Goal: Task Accomplishment & Management: Manage account settings

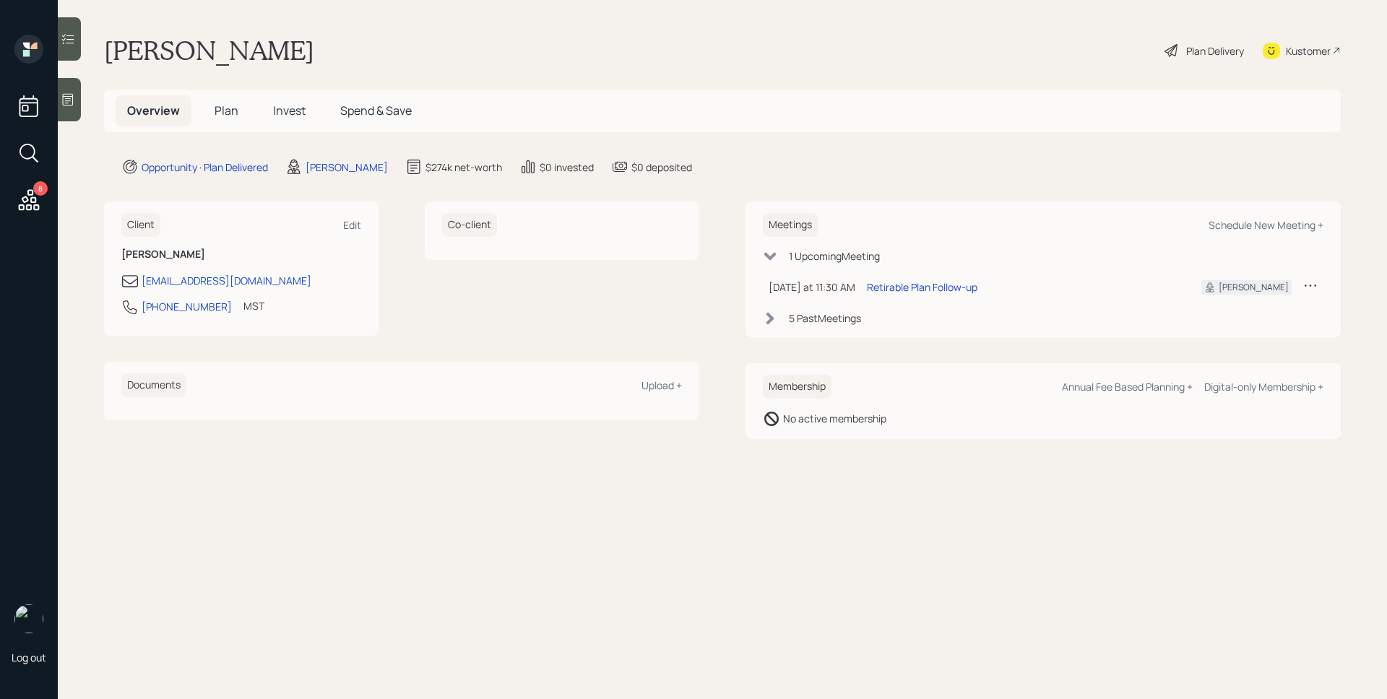
click at [210, 112] on h5 "Plan" at bounding box center [226, 110] width 47 height 31
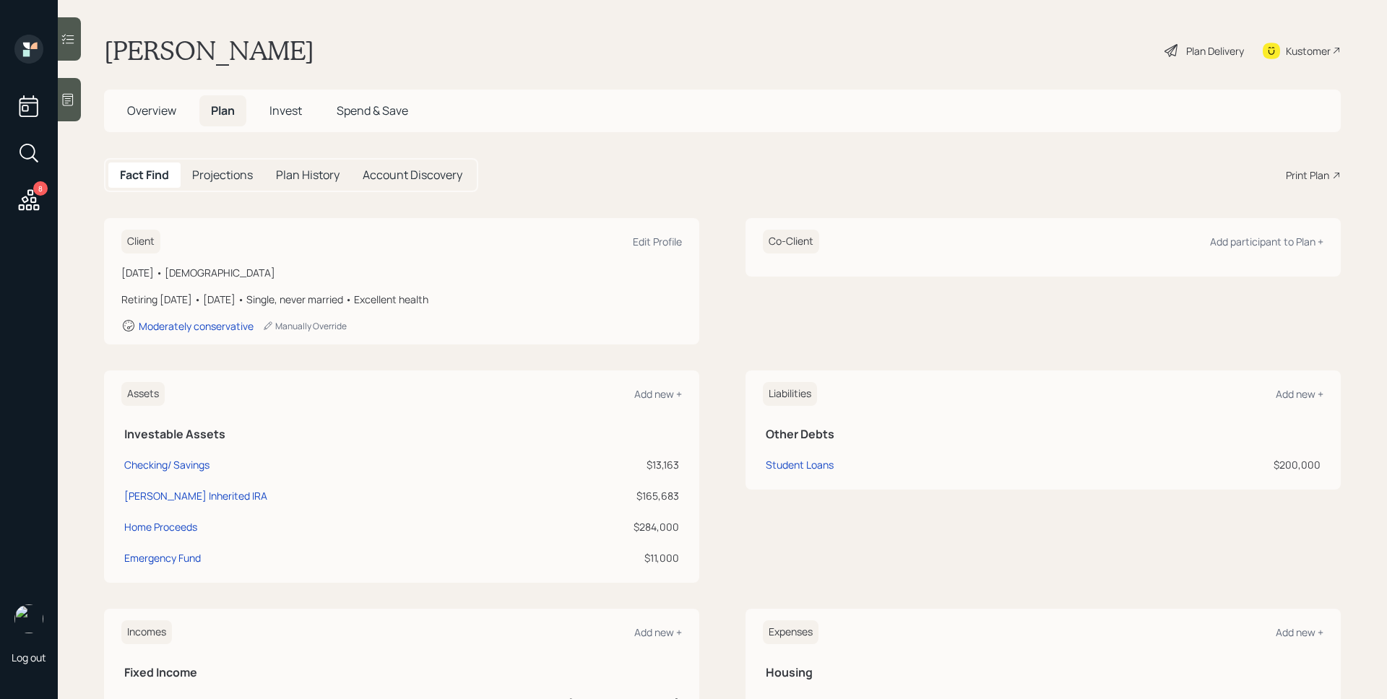
click at [280, 113] on span "Invest" at bounding box center [285, 111] width 33 height 16
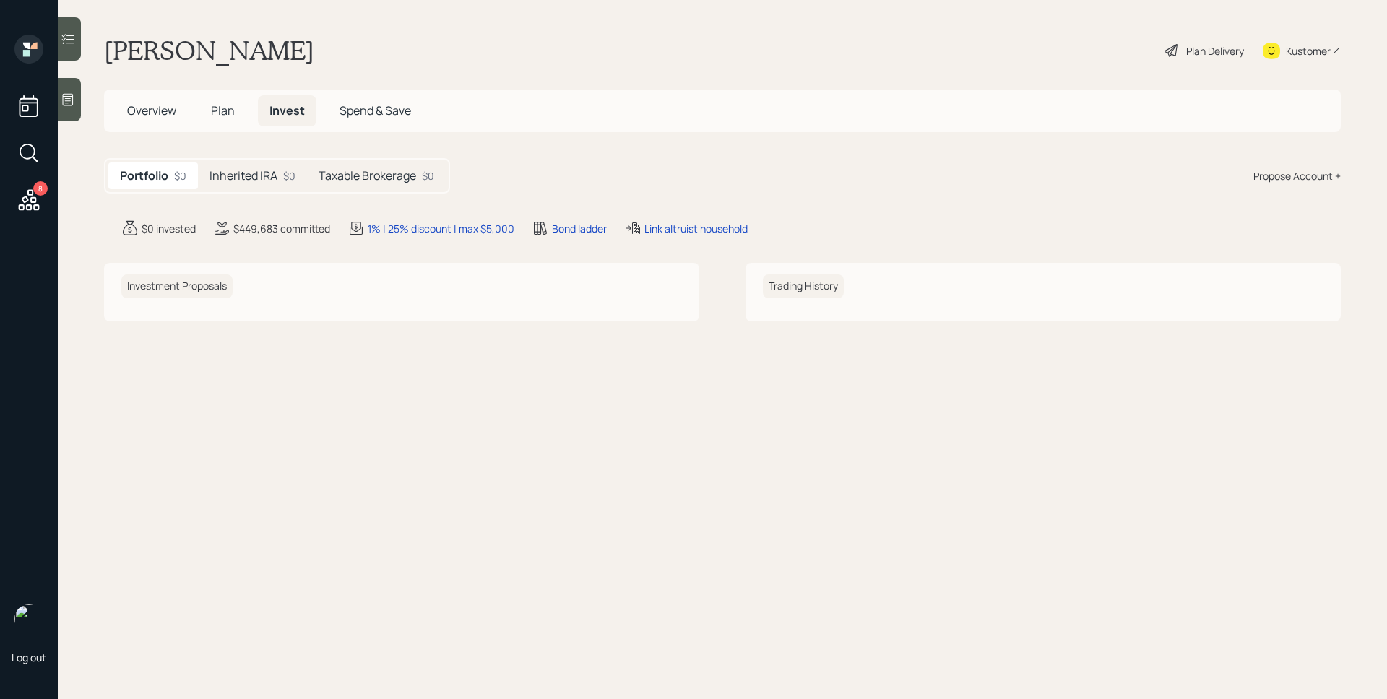
click at [251, 176] on h5 "Inherited IRA" at bounding box center [244, 176] width 68 height 14
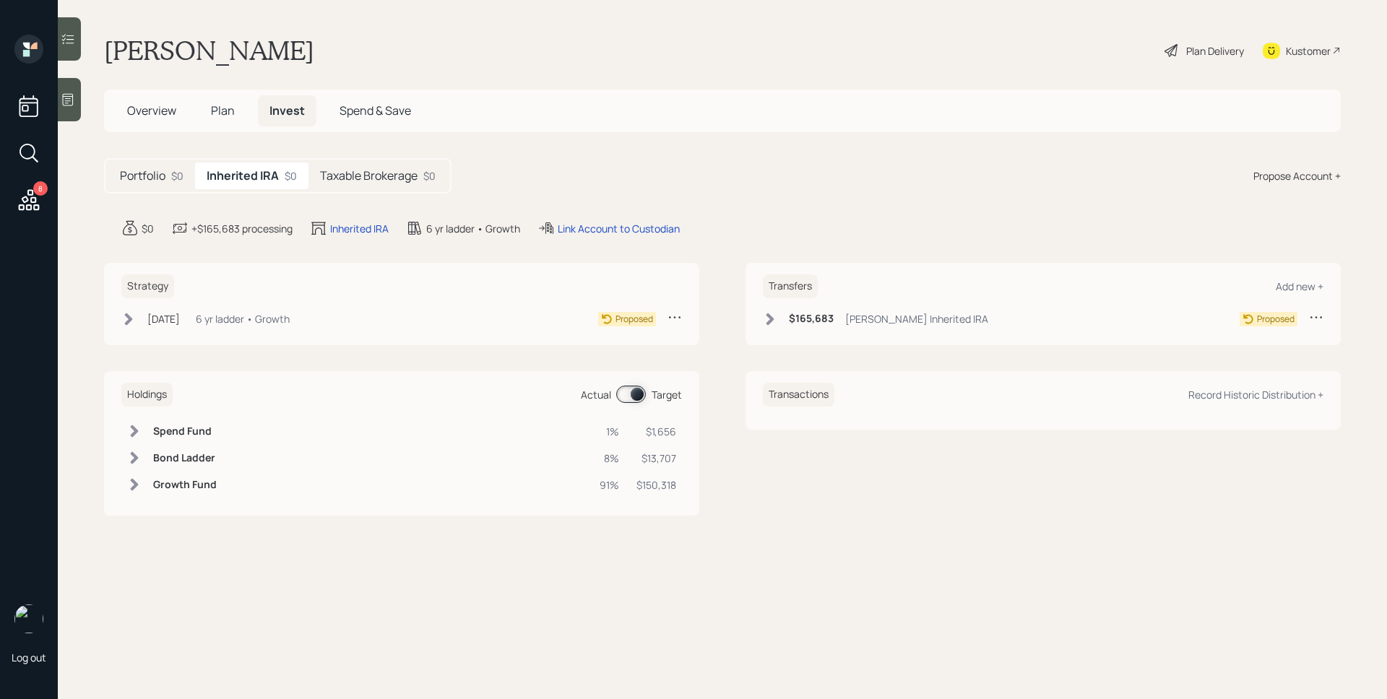
click at [405, 176] on h5 "Taxable Brokerage" at bounding box center [369, 176] width 98 height 14
click at [266, 173] on h5 "Inherited IRA" at bounding box center [241, 176] width 68 height 14
click at [214, 108] on span "Plan" at bounding box center [223, 111] width 24 height 16
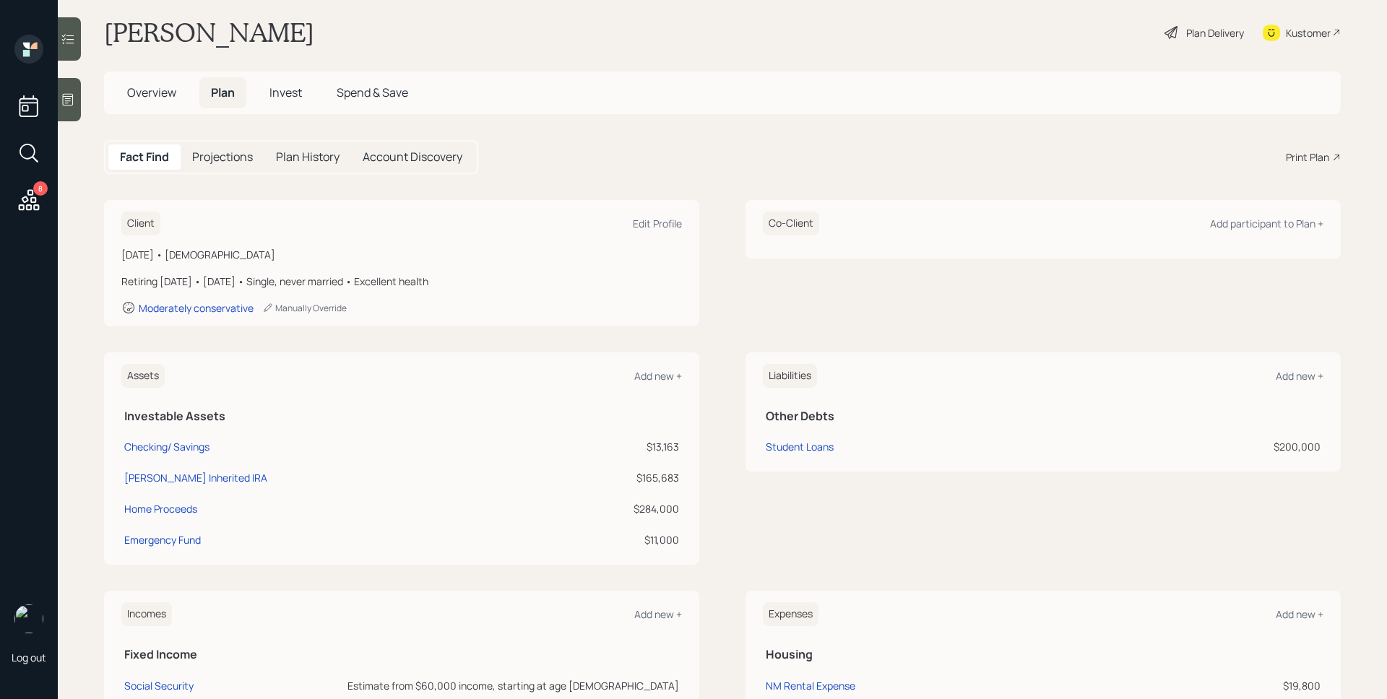
scroll to position [22, 0]
click at [204, 471] on div "Schwab Inherited IRA" at bounding box center [195, 474] width 143 height 15
select select "ira"
select select "balanced"
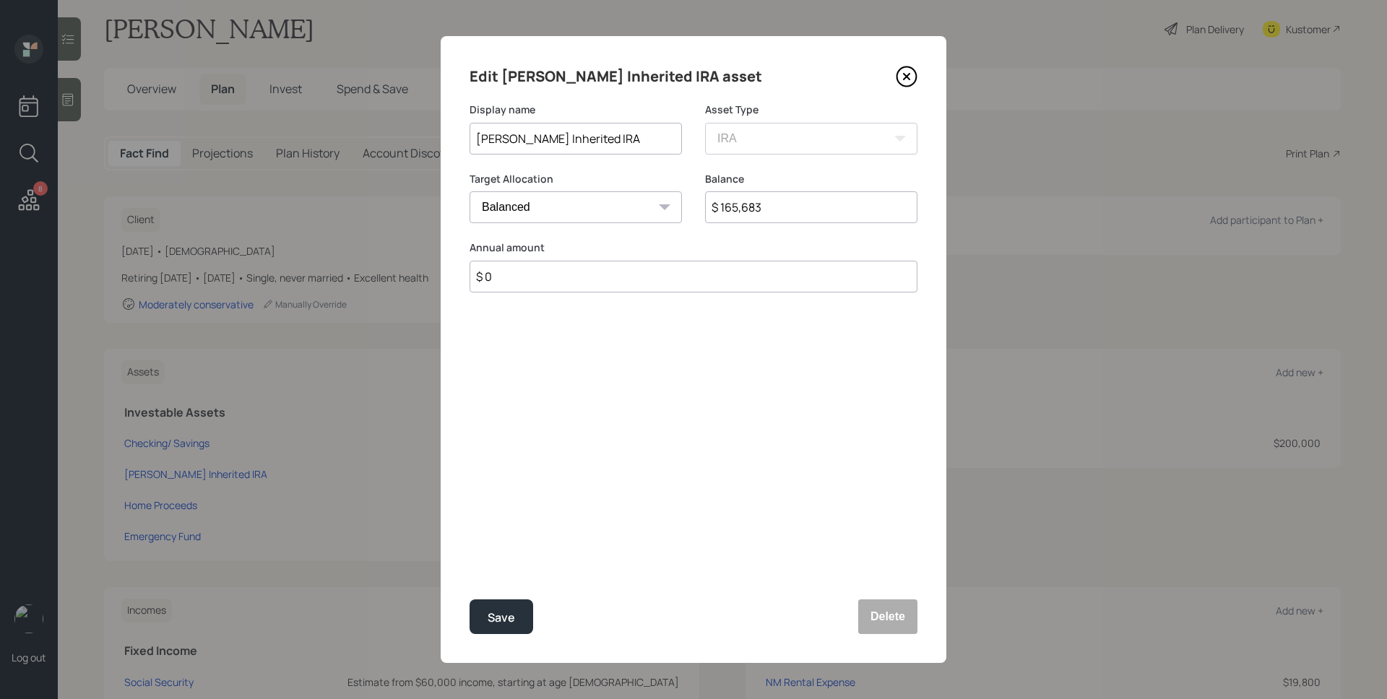
click at [758, 213] on input "$ 165,683" at bounding box center [811, 207] width 212 height 32
type input "$ 37,295"
click at [501, 624] on div "Save" at bounding box center [501, 618] width 27 height 20
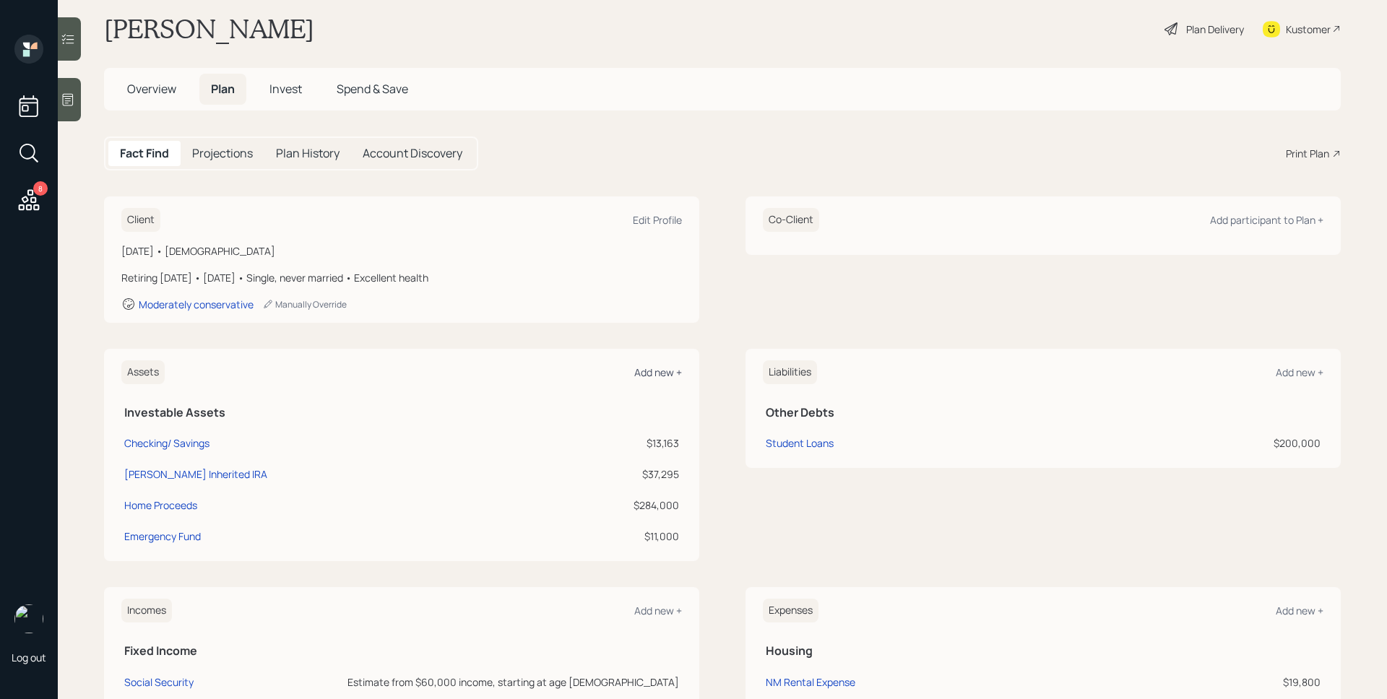
click at [666, 369] on div "Add new +" at bounding box center [658, 373] width 48 height 14
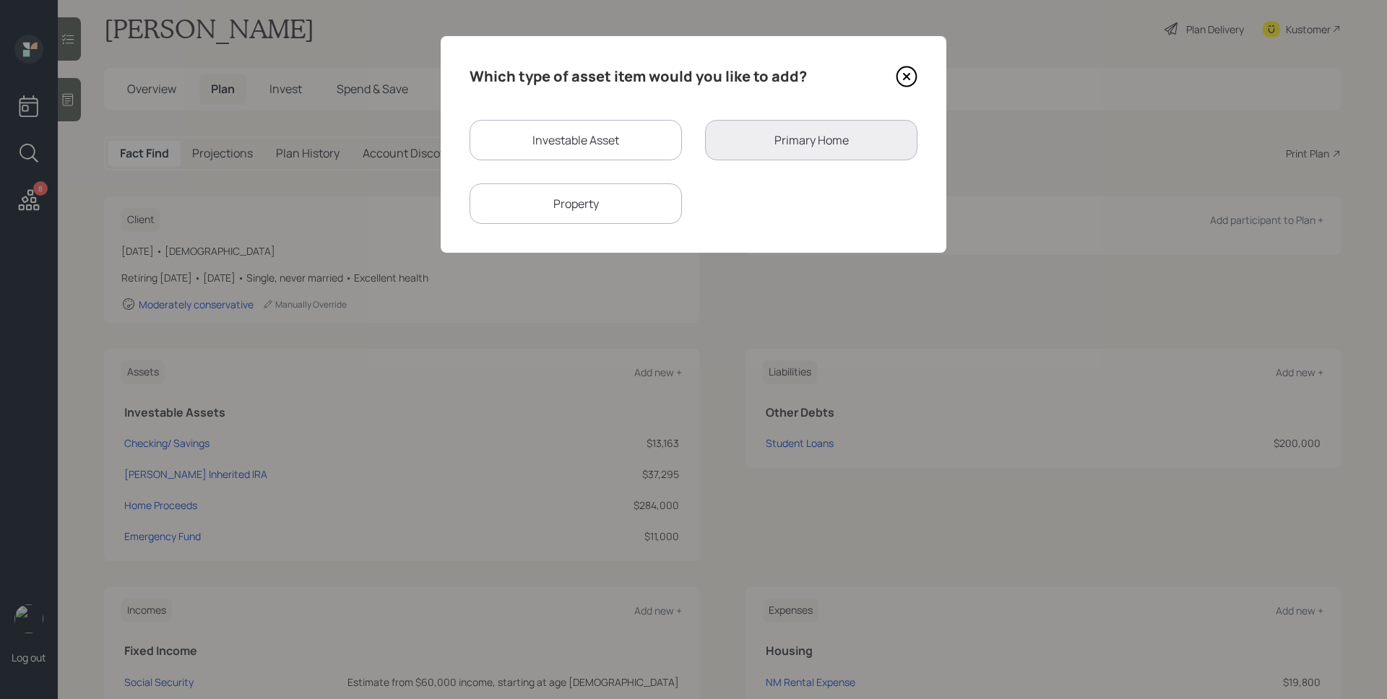
click at [618, 139] on div "Investable Asset" at bounding box center [576, 140] width 212 height 40
select select "taxable"
select select "balanced"
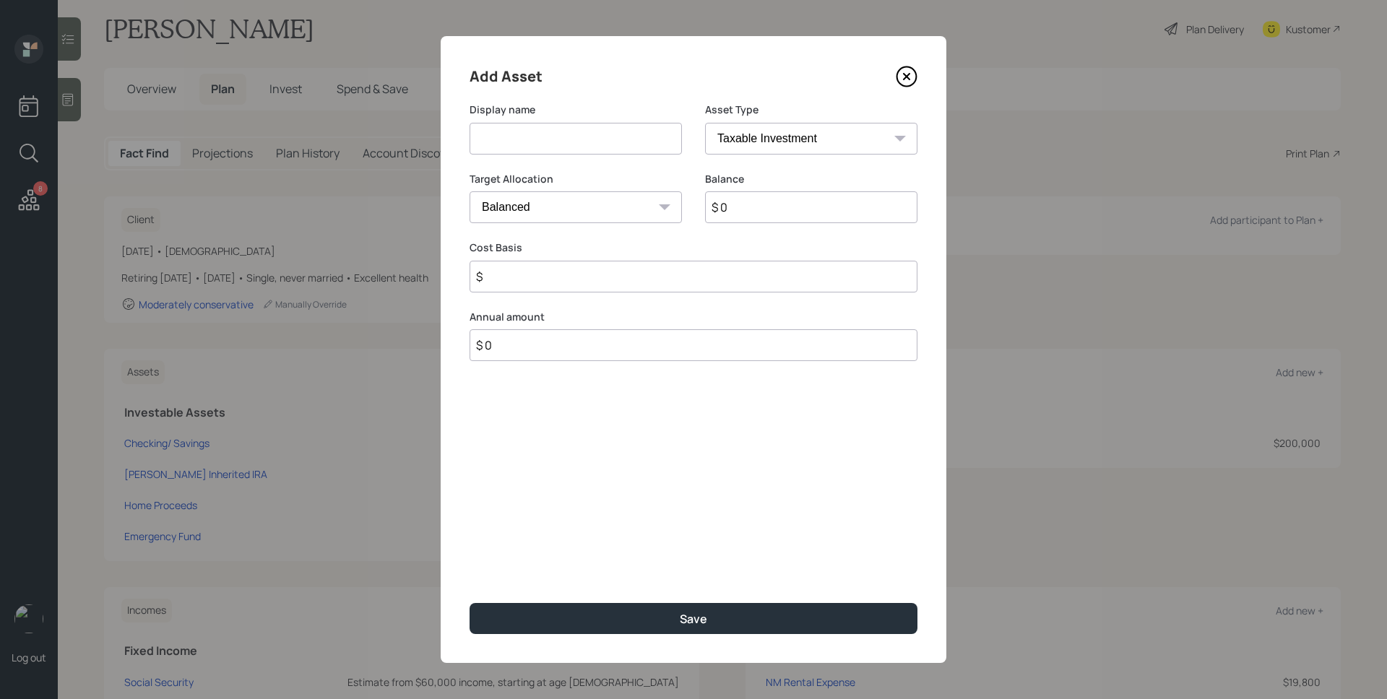
click at [590, 143] on input at bounding box center [576, 139] width 212 height 32
type input "Schwab Brokerage"
click at [774, 225] on div "Balance $ 0" at bounding box center [811, 206] width 212 height 69
click at [782, 207] on input "$ 0" at bounding box center [811, 207] width 212 height 32
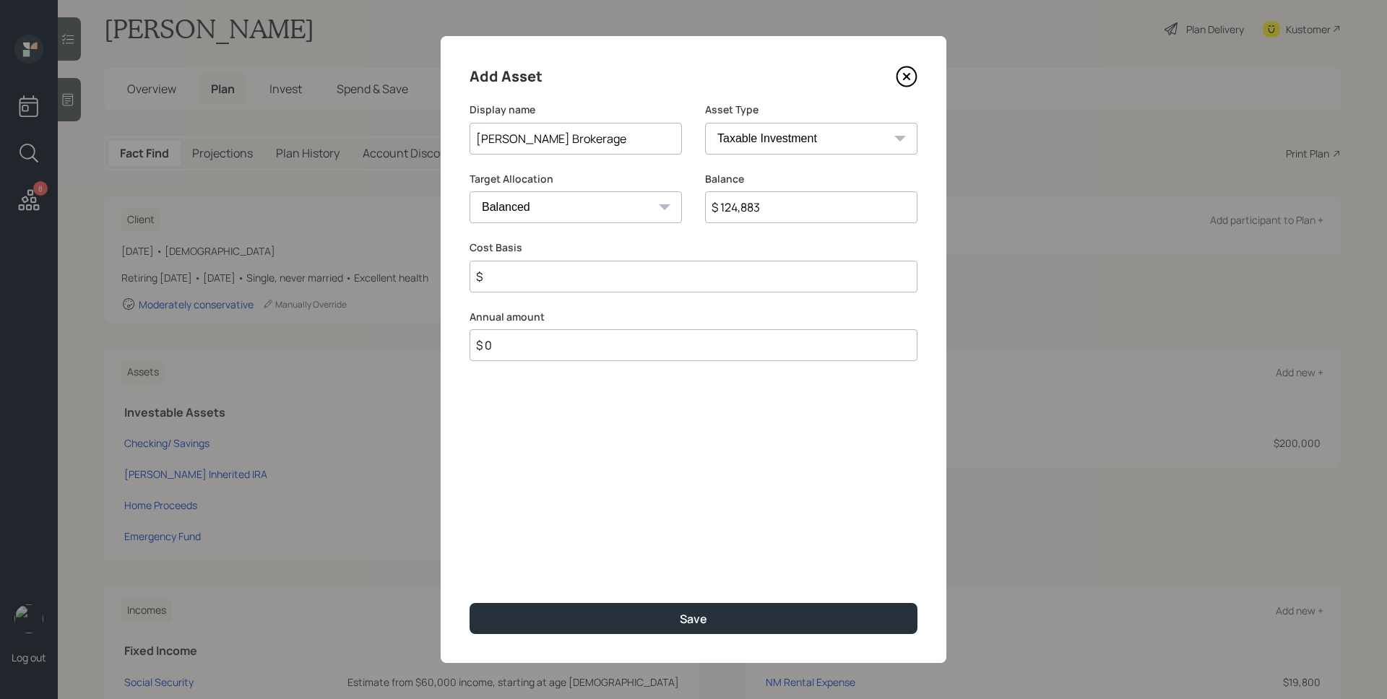
type input "$ 124,883"
type input "$ 77,910"
click at [470, 603] on button "Save" at bounding box center [694, 618] width 448 height 31
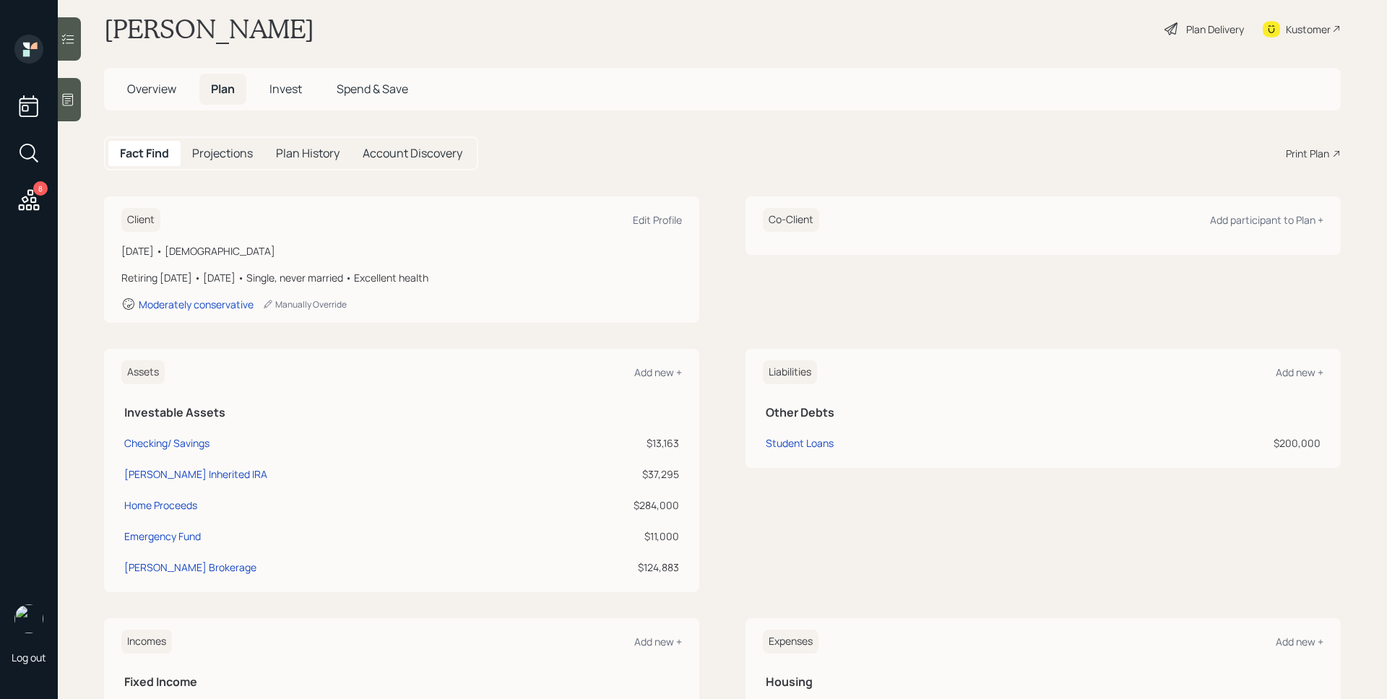
click at [285, 90] on span "Invest" at bounding box center [285, 89] width 33 height 16
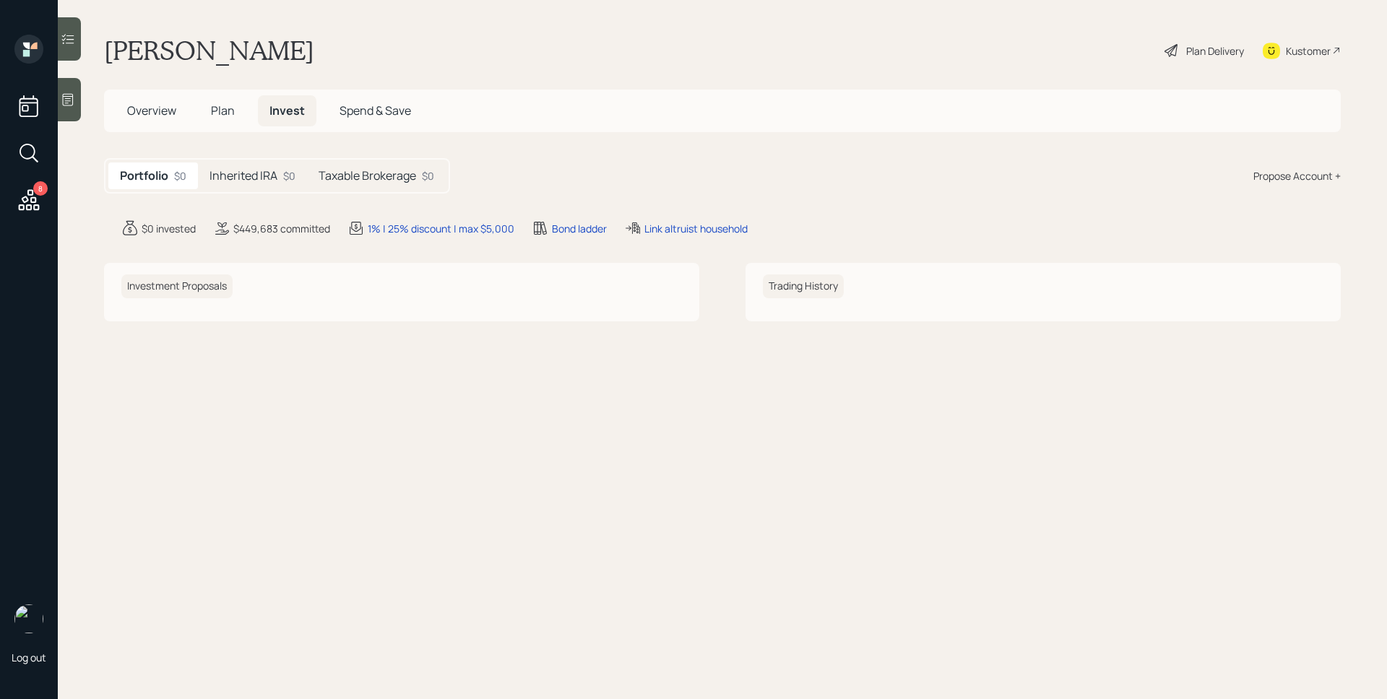
click at [1179, 56] on div "Plan Delivery" at bounding box center [1204, 51] width 82 height 32
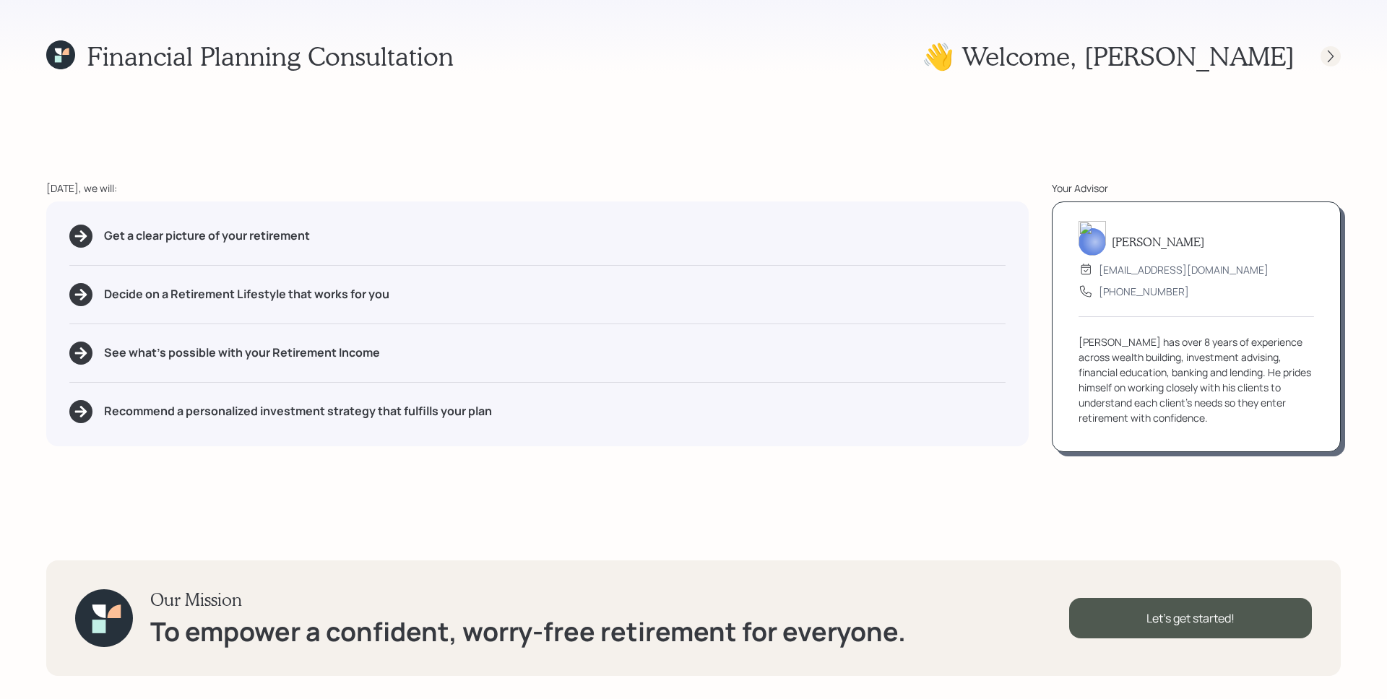
click at [1332, 58] on icon at bounding box center [1331, 56] width 14 height 14
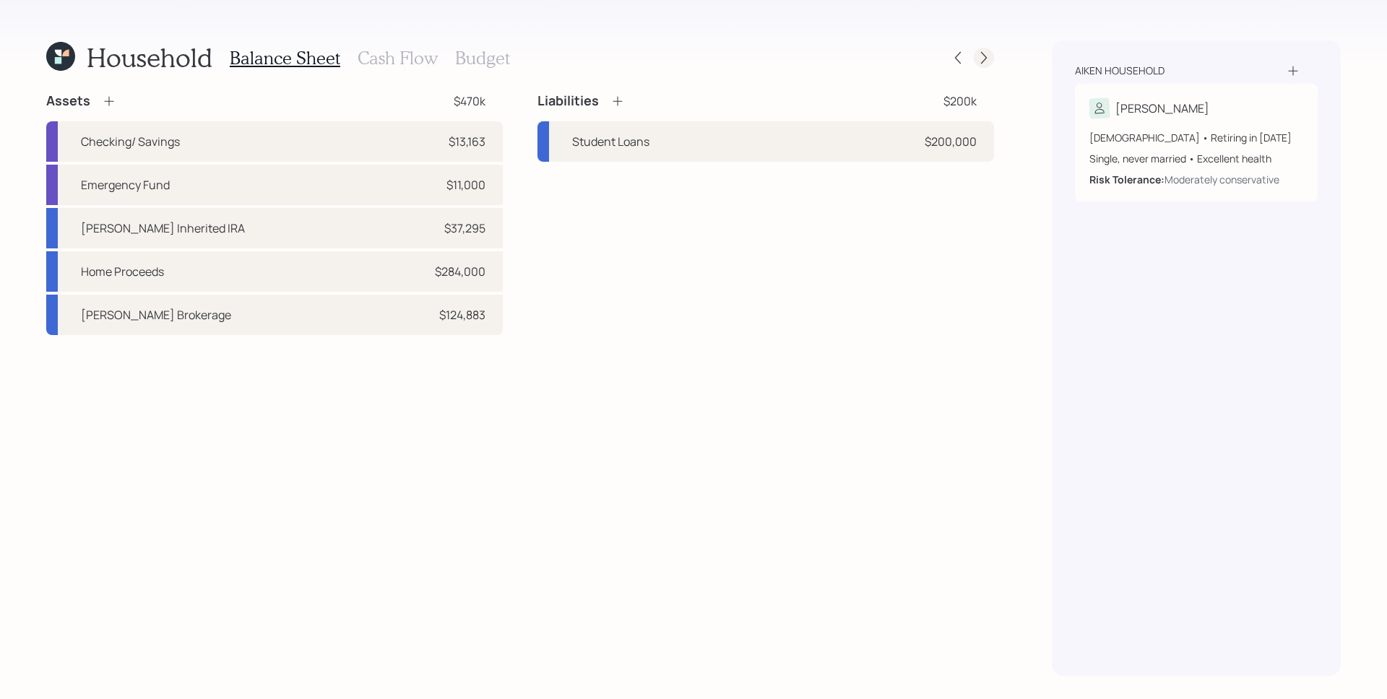
click at [993, 57] on div at bounding box center [984, 58] width 20 height 20
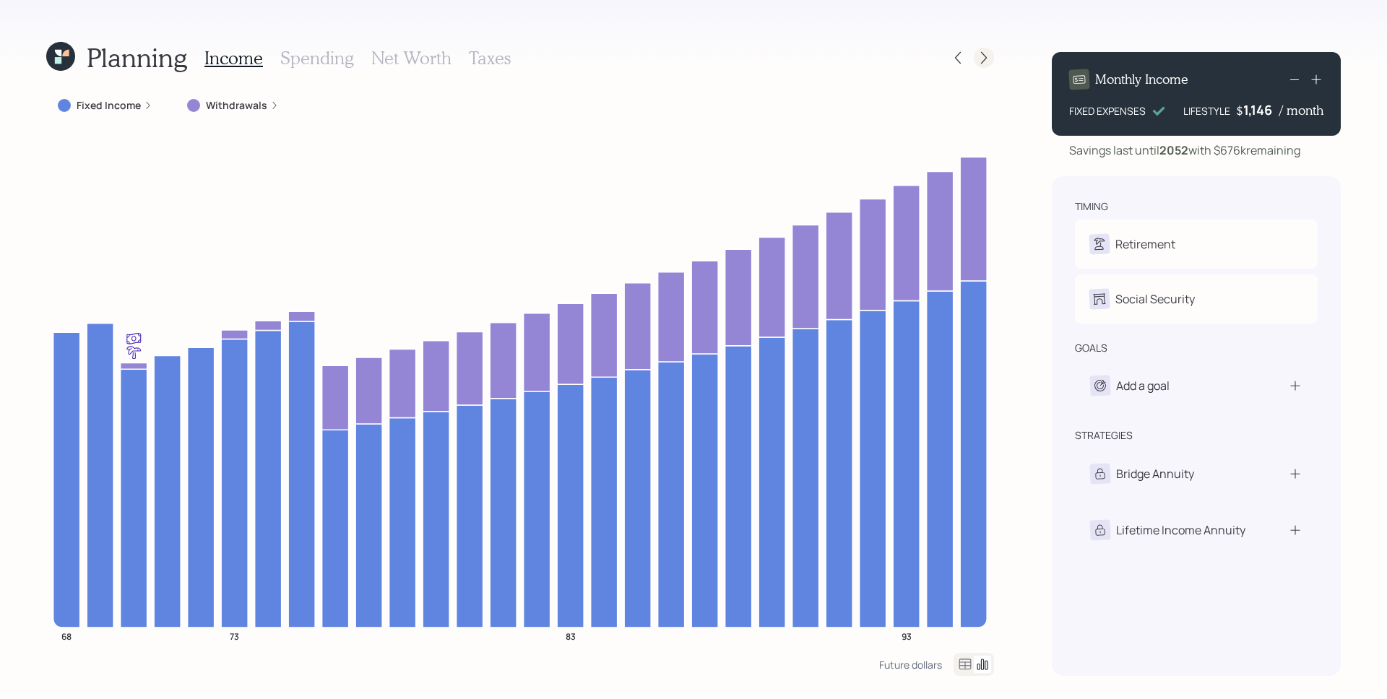
click at [990, 56] on icon at bounding box center [984, 58] width 14 height 14
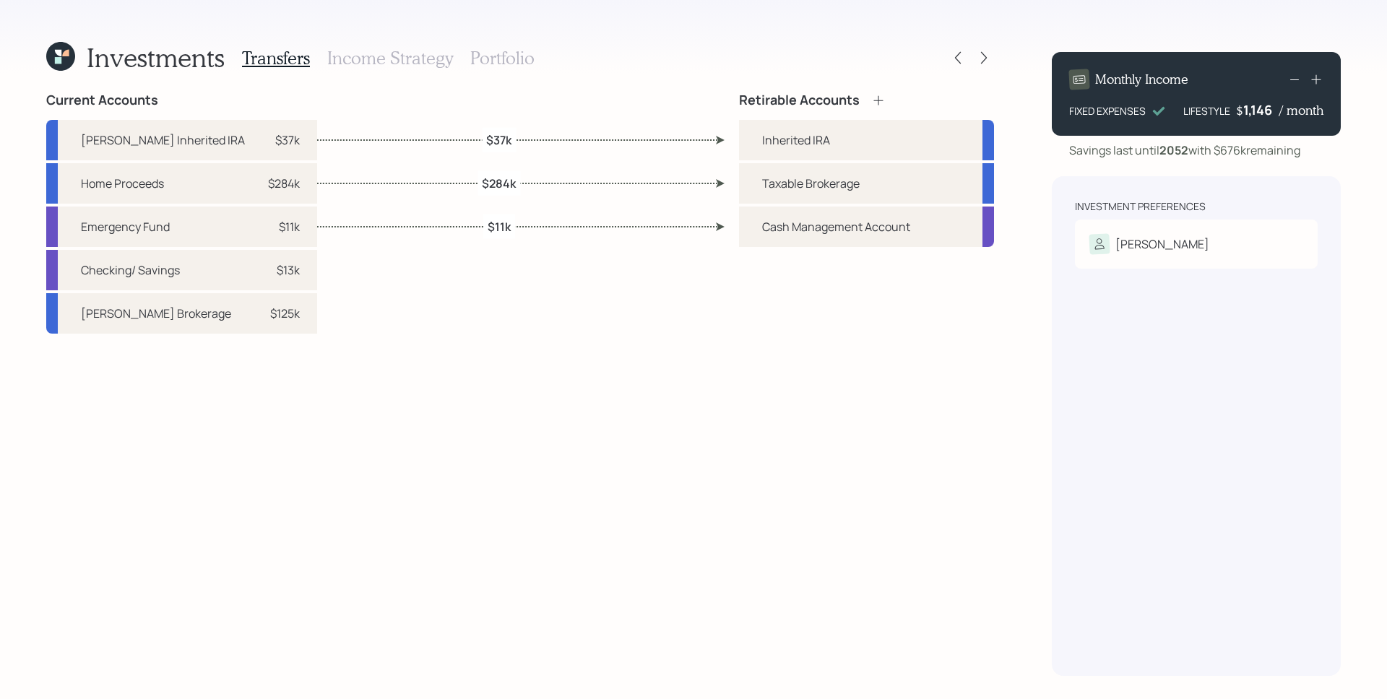
drag, startPoint x: 237, startPoint y: 314, endPoint x: 439, endPoint y: 256, distance: 209.5
click at [270, 314] on div "$125k" at bounding box center [285, 313] width 30 height 17
click at [781, 177] on div "Taxable Brokerage" at bounding box center [811, 183] width 98 height 17
select select "793b4e44-8ae9-4474-9b06-a81bf4153a4a"
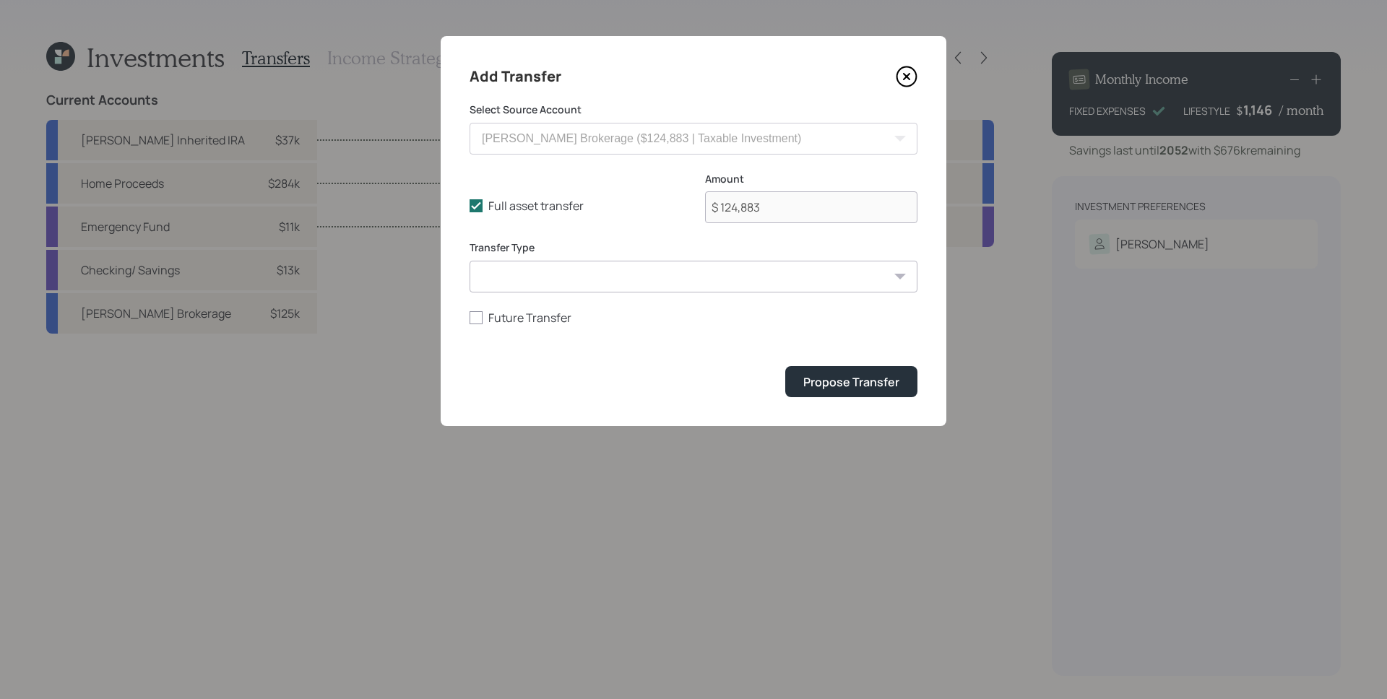
click at [745, 288] on select "ACAT Transfer Non ACAT Transfer Capitalize Rollover Rollover Deposit" at bounding box center [694, 277] width 448 height 32
select select "acat_transfer"
click at [470, 261] on select "ACAT Transfer Non ACAT Transfer Capitalize Rollover Rollover Deposit" at bounding box center [694, 277] width 448 height 32
click at [862, 376] on div "Propose Transfer" at bounding box center [851, 382] width 96 height 16
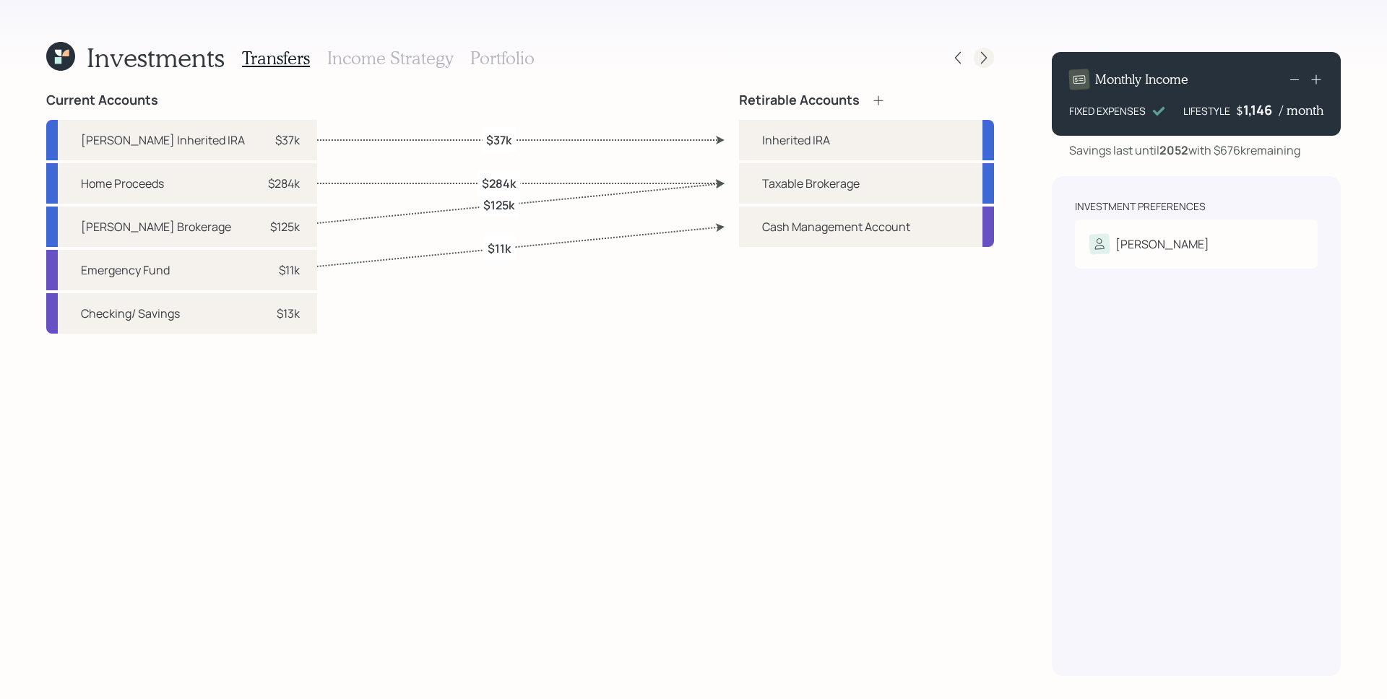
click at [981, 57] on icon at bounding box center [984, 58] width 14 height 14
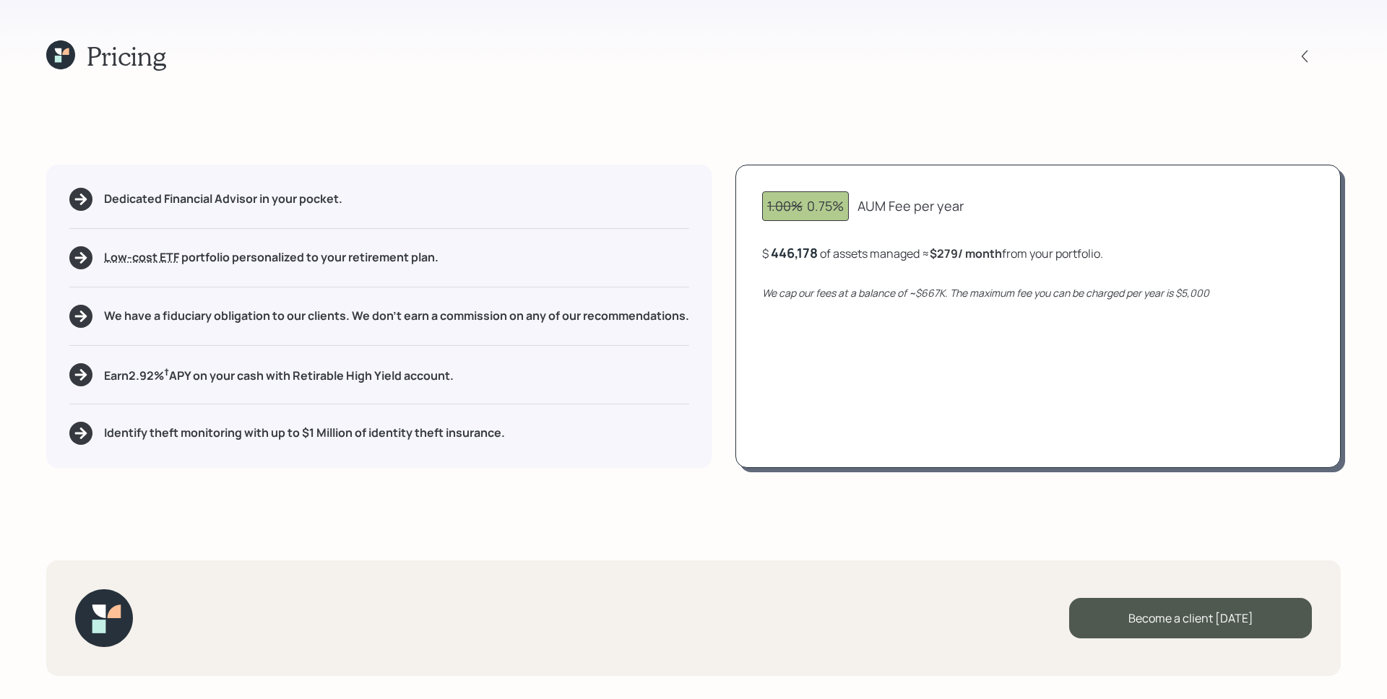
click at [64, 59] on icon at bounding box center [60, 54] width 29 height 29
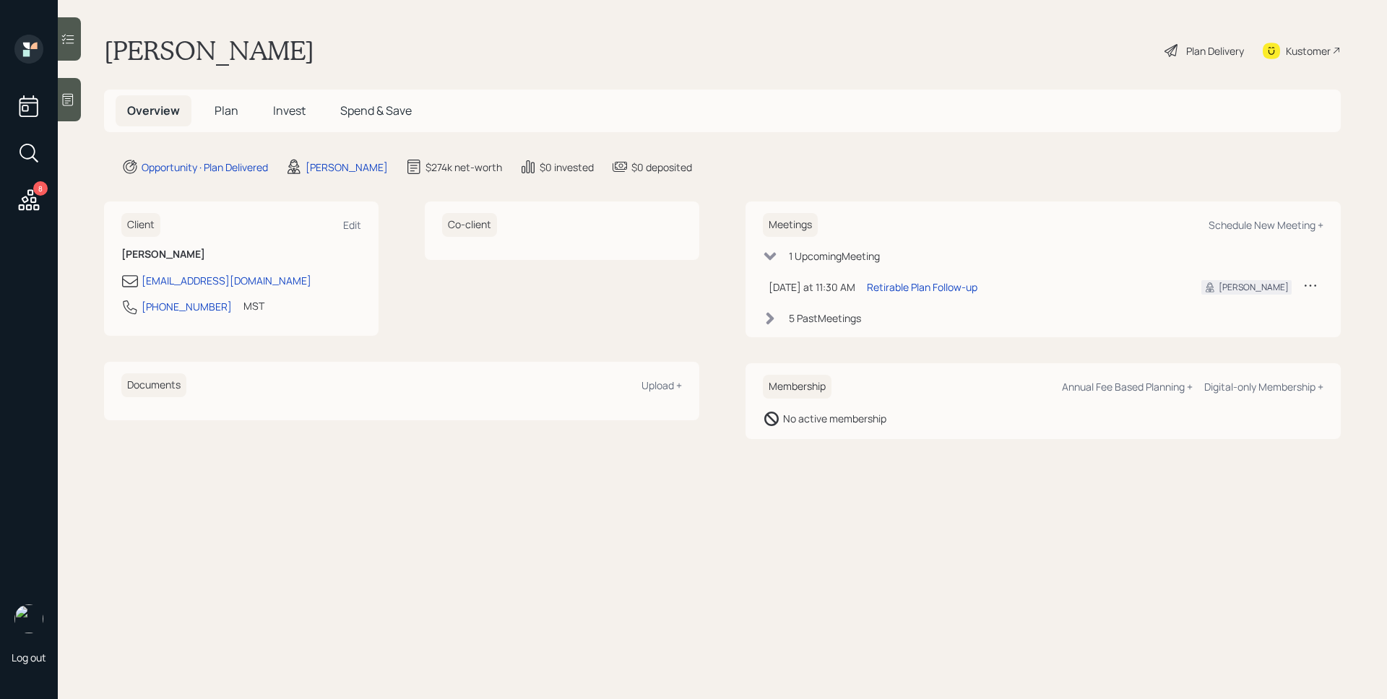
click at [31, 196] on icon at bounding box center [29, 200] width 26 height 26
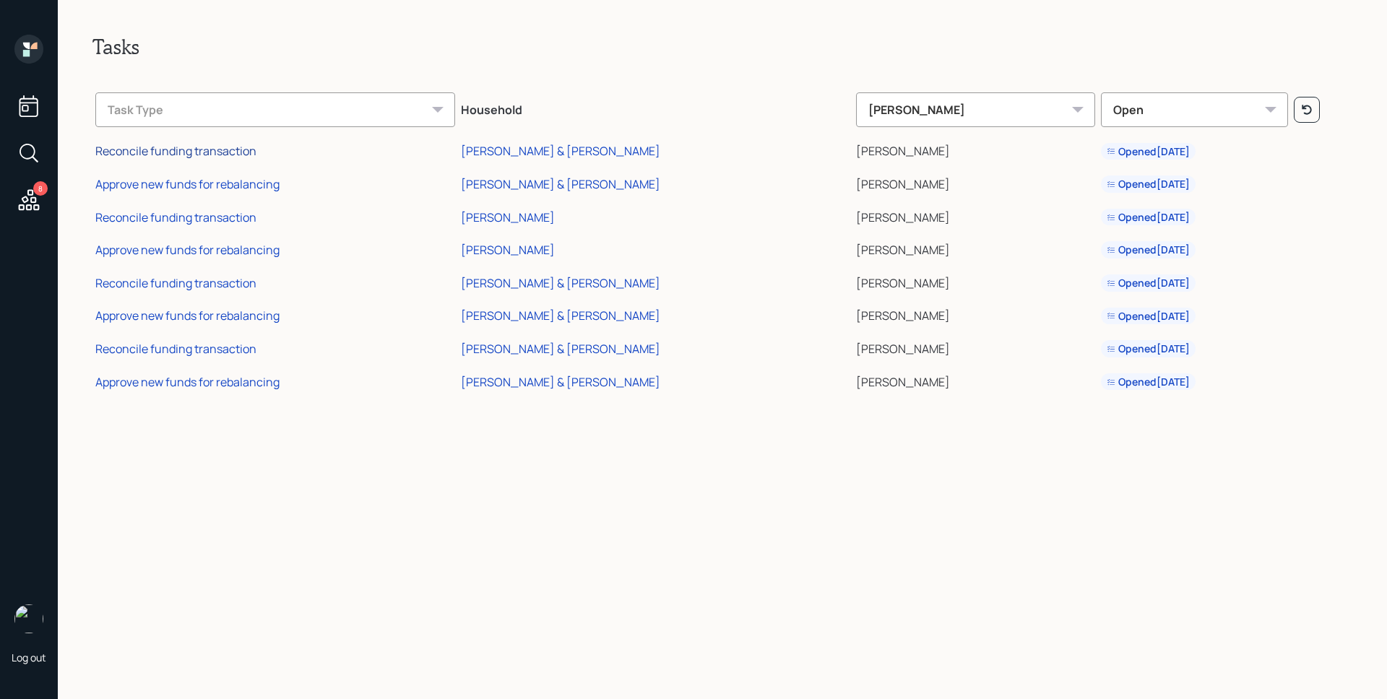
click at [221, 153] on div "Reconcile funding transaction" at bounding box center [175, 151] width 161 height 16
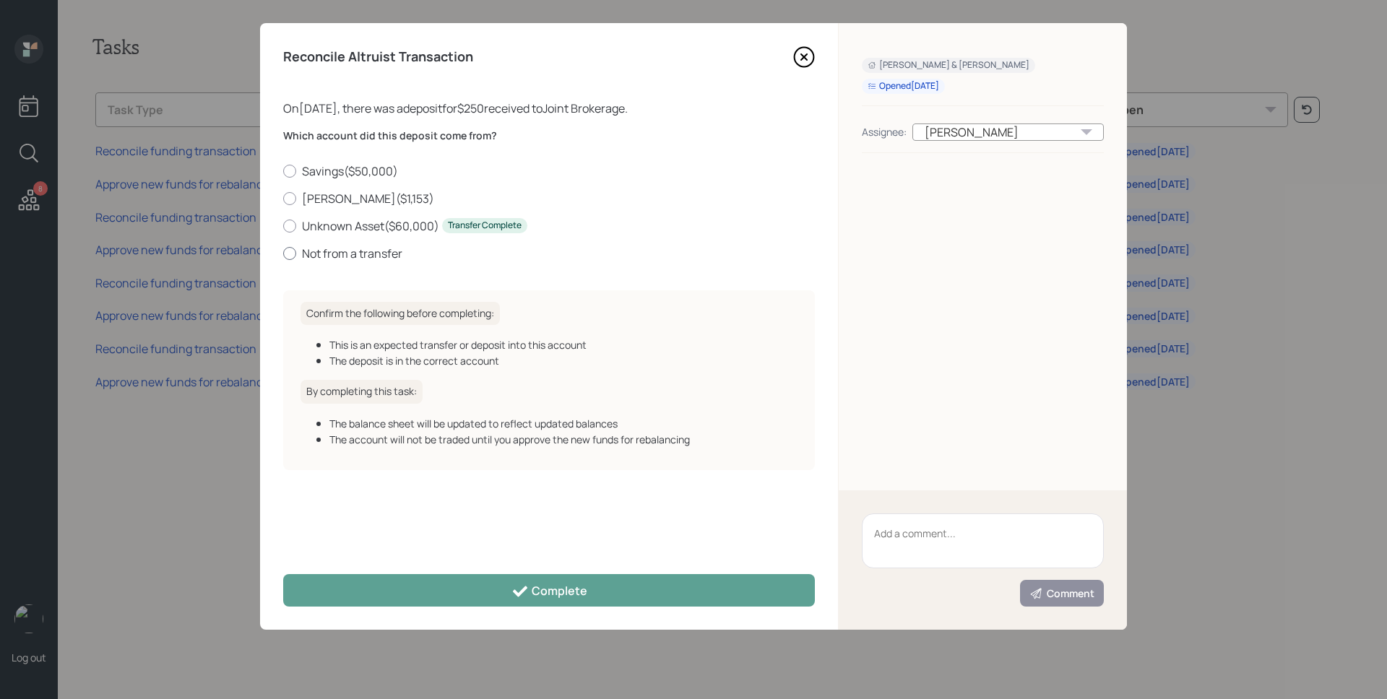
click at [370, 252] on label "Not from a transfer" at bounding box center [549, 254] width 532 height 16
click at [283, 253] on input "Not from a transfer" at bounding box center [282, 253] width 1 height 1
radio input "true"
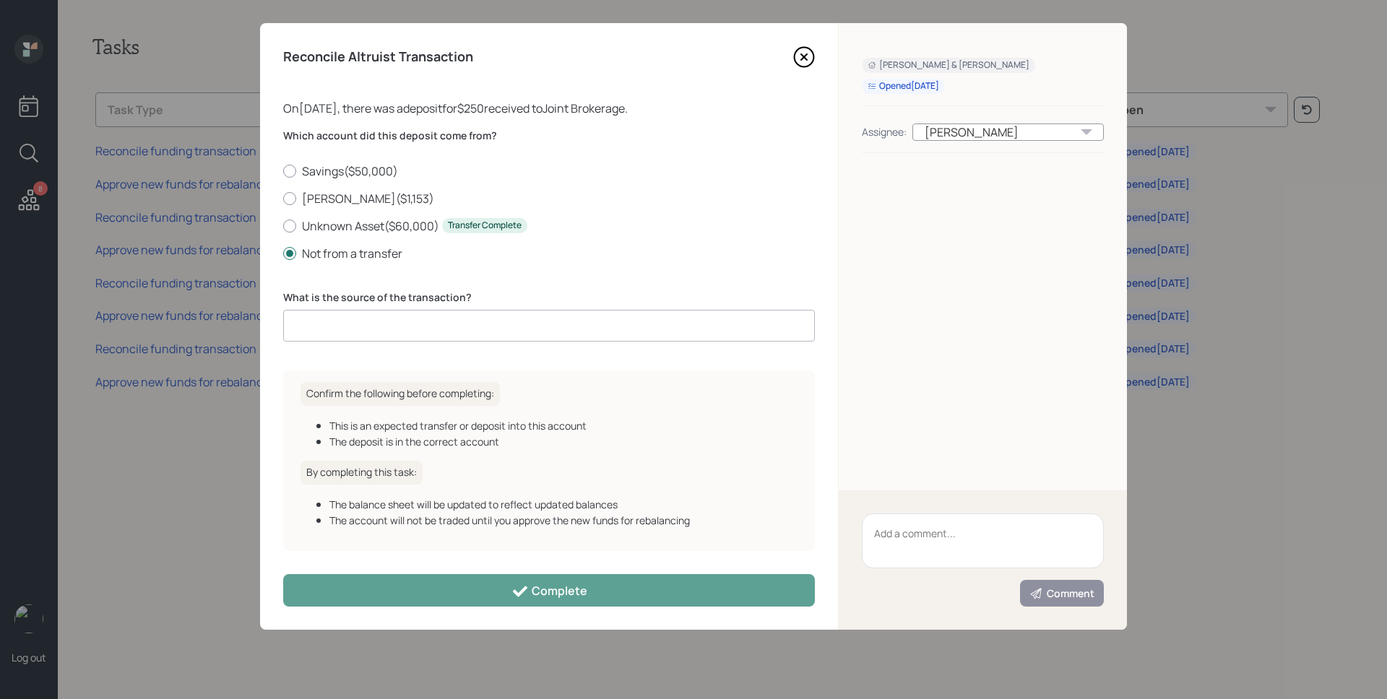
click at [382, 324] on input at bounding box center [549, 326] width 532 height 32
type input "deposit"
click at [592, 610] on div "Reconcile Altruist Transaction On 09/28/2025 , there was a deposit for $250 rec…" at bounding box center [549, 326] width 578 height 607
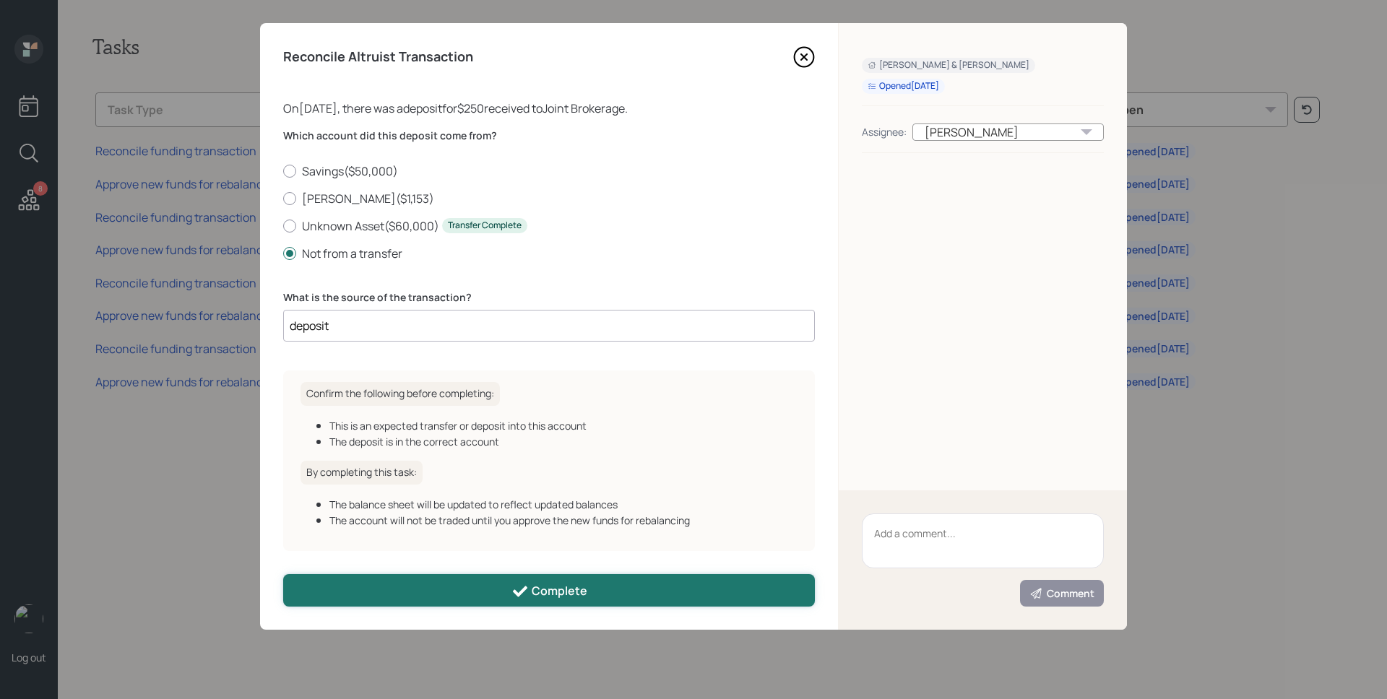
click at [595, 600] on button "Complete" at bounding box center [549, 590] width 532 height 33
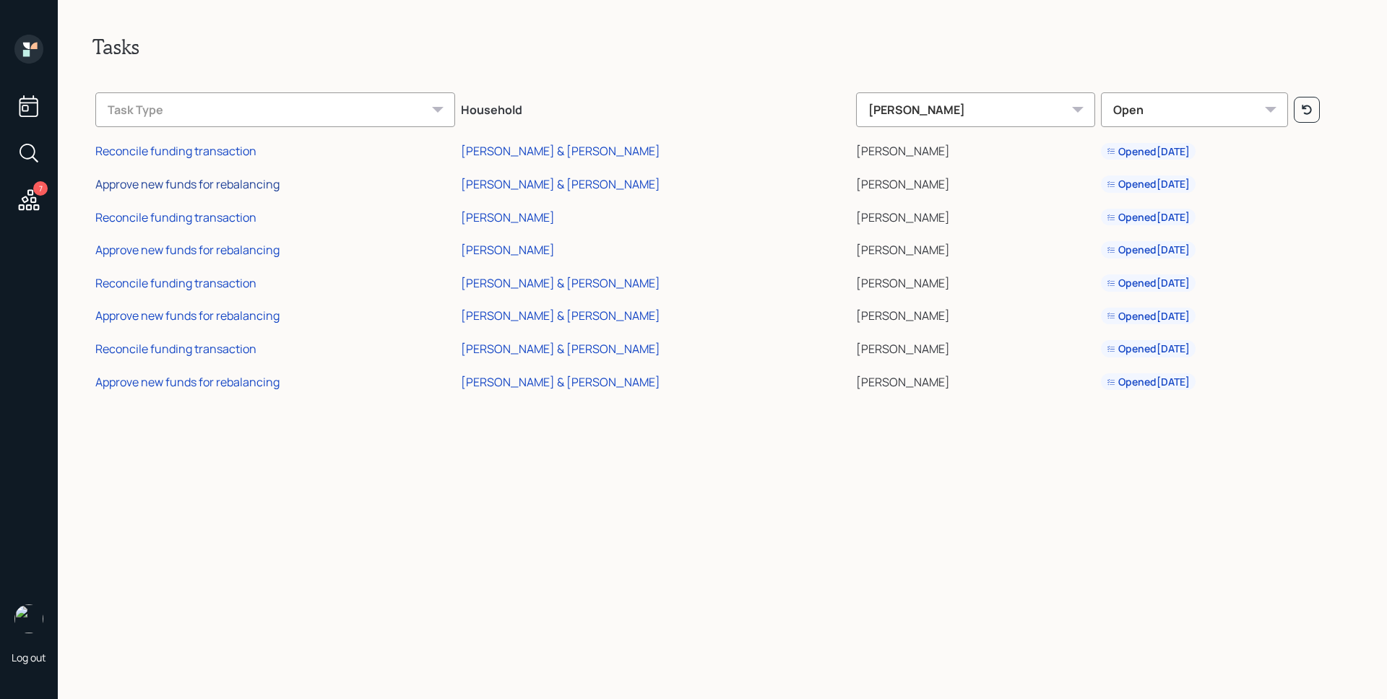
click at [229, 183] on div "Approve new funds for rebalancing" at bounding box center [187, 184] width 184 height 16
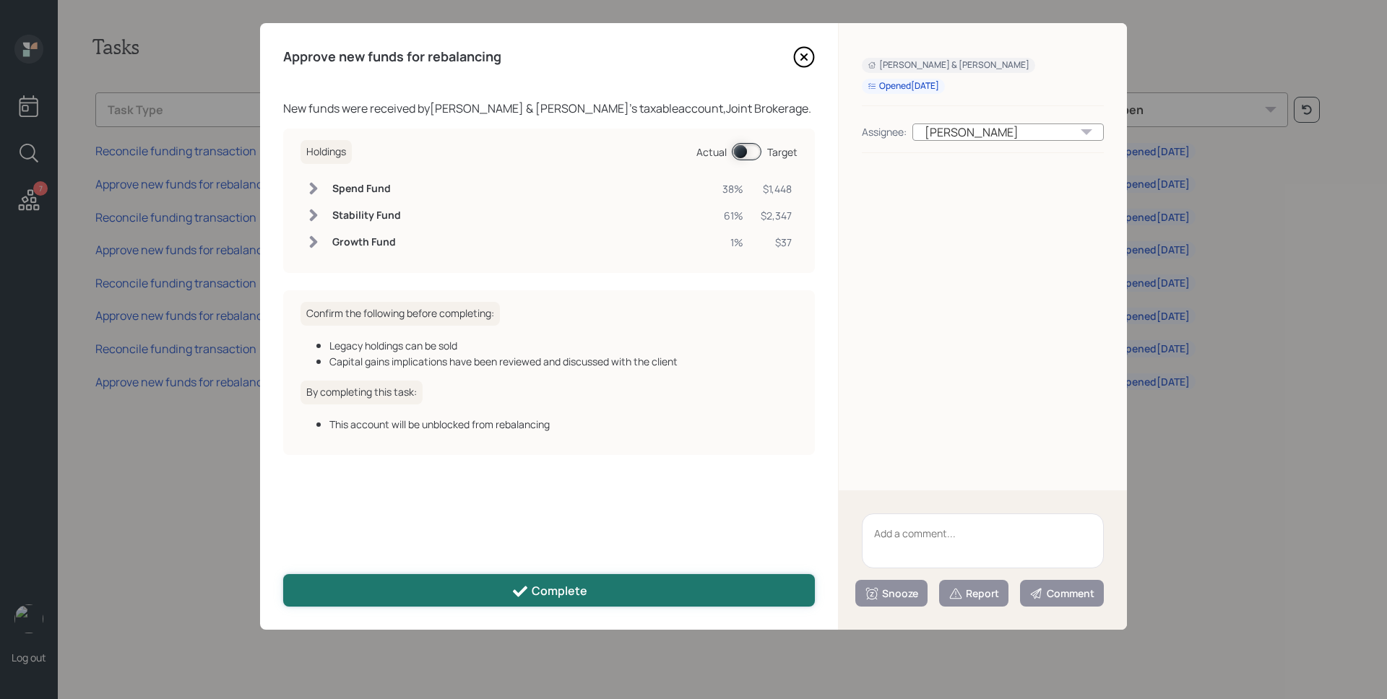
click at [553, 599] on div "Complete" at bounding box center [549, 591] width 76 height 17
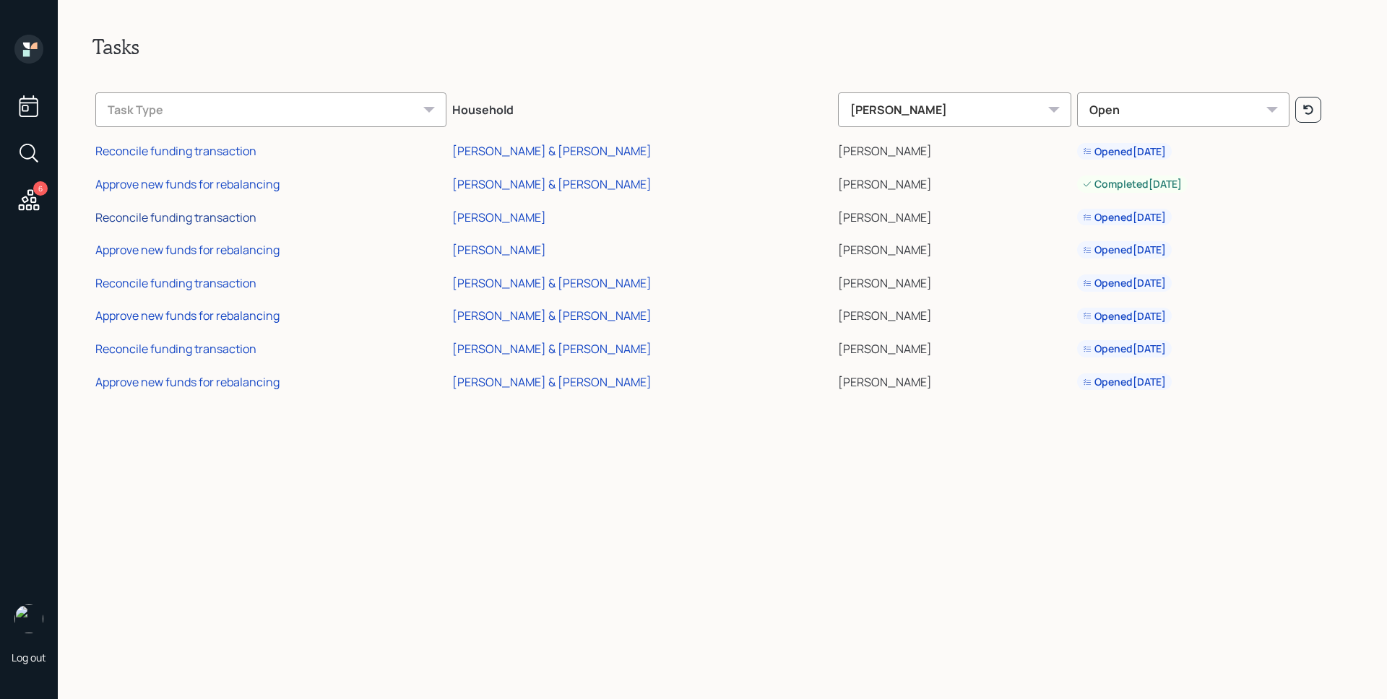
click at [174, 220] on div "Reconcile funding transaction" at bounding box center [175, 218] width 161 height 16
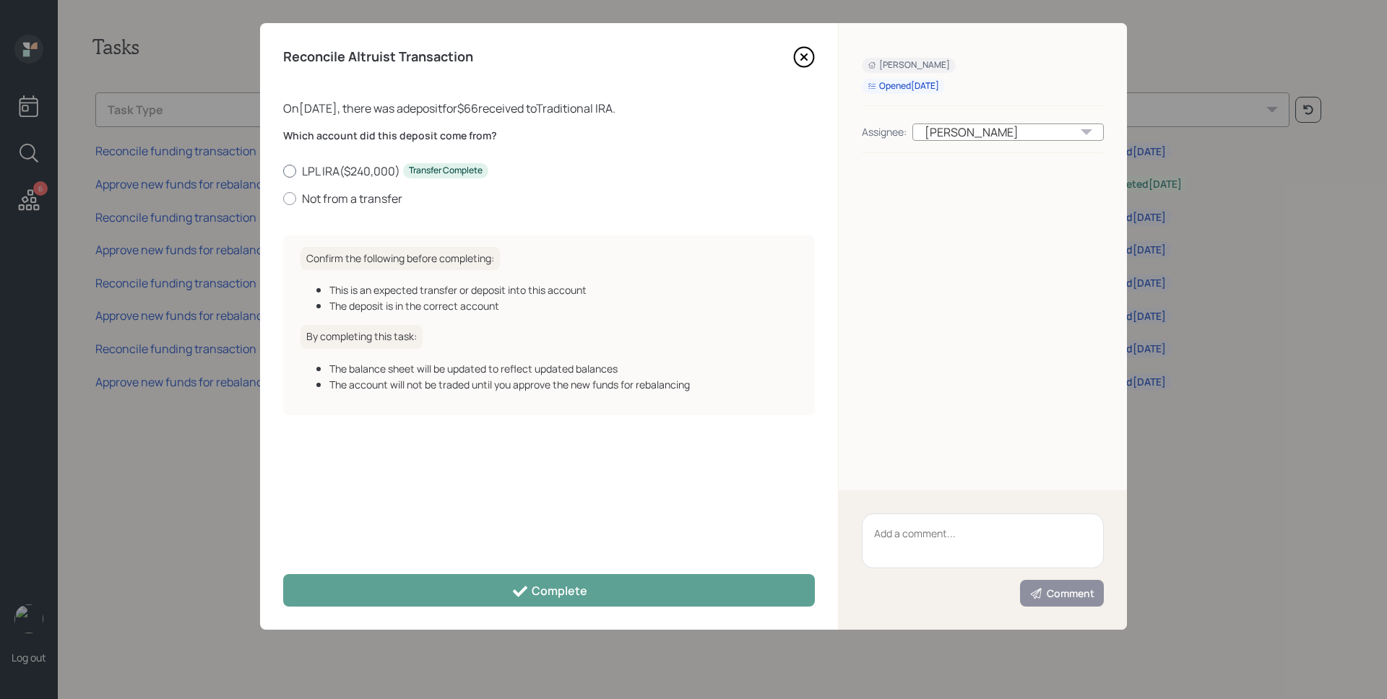
click at [332, 173] on label "LPL IRA ( $240,000 ) Transfer Complete" at bounding box center [549, 171] width 532 height 16
click at [283, 171] on input "LPL IRA ( $240,000 ) Transfer Complete" at bounding box center [282, 170] width 1 height 1
radio input "true"
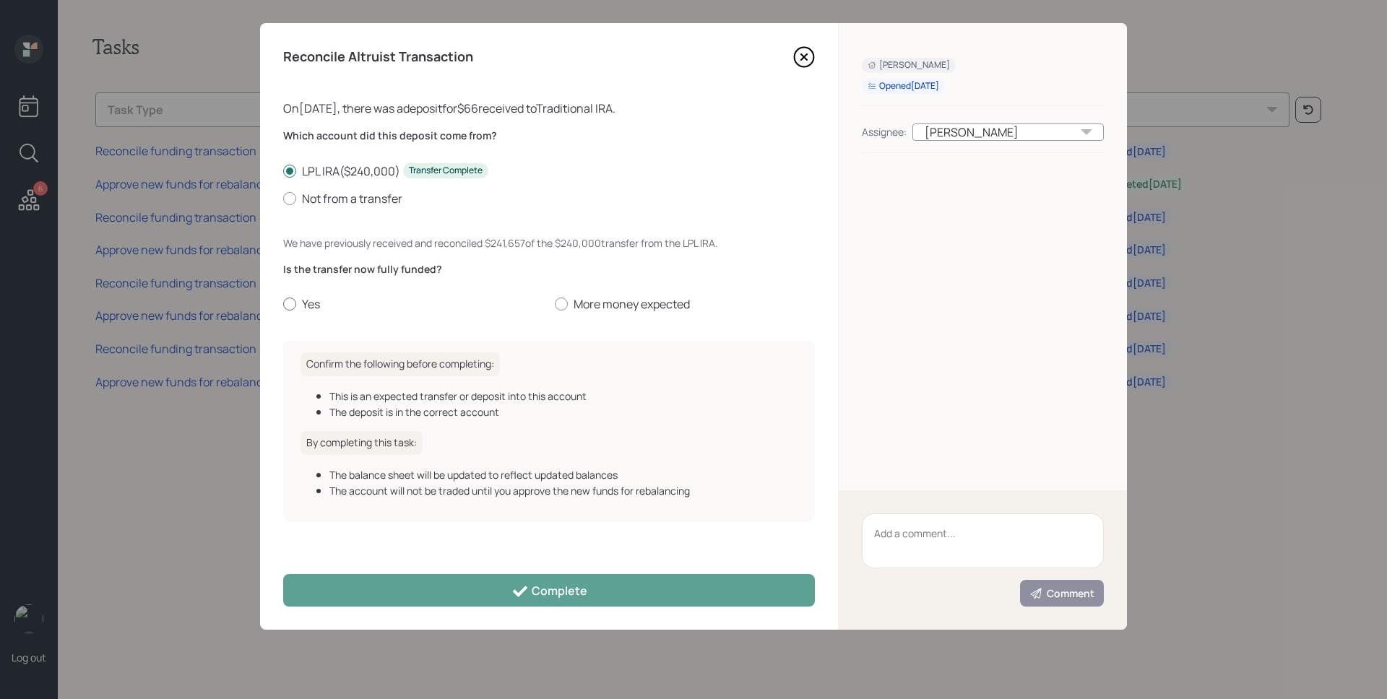
click at [308, 301] on label "Yes" at bounding box center [413, 304] width 260 height 16
click at [283, 304] on input "Yes" at bounding box center [282, 304] width 1 height 1
radio input "true"
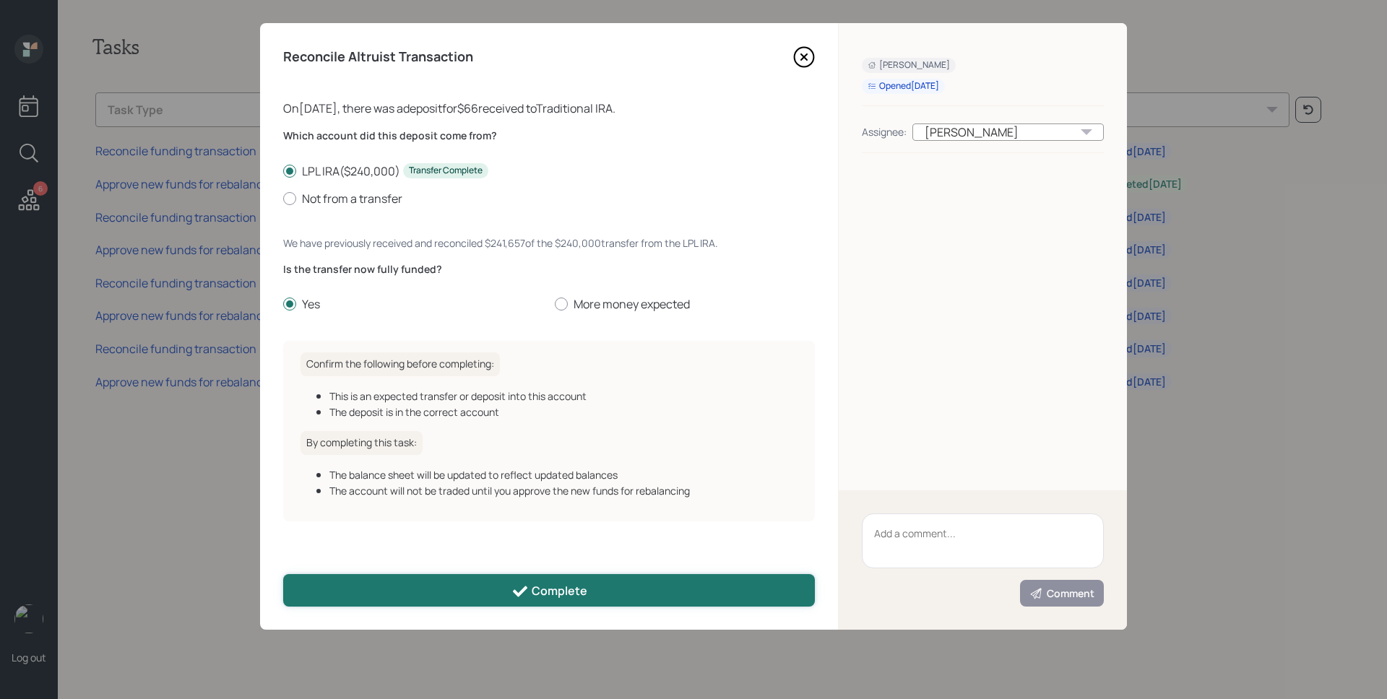
click at [542, 606] on button "Complete" at bounding box center [549, 590] width 532 height 33
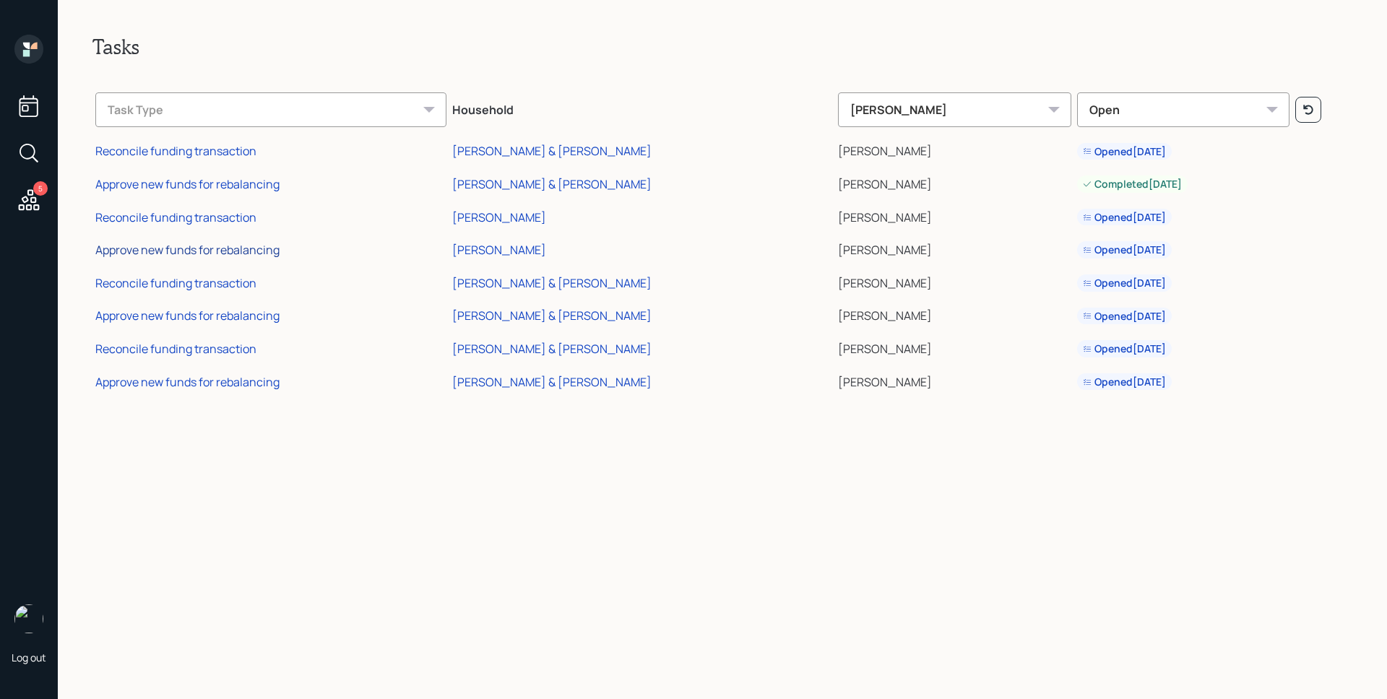
click at [184, 253] on div "Approve new funds for rebalancing" at bounding box center [187, 250] width 184 height 16
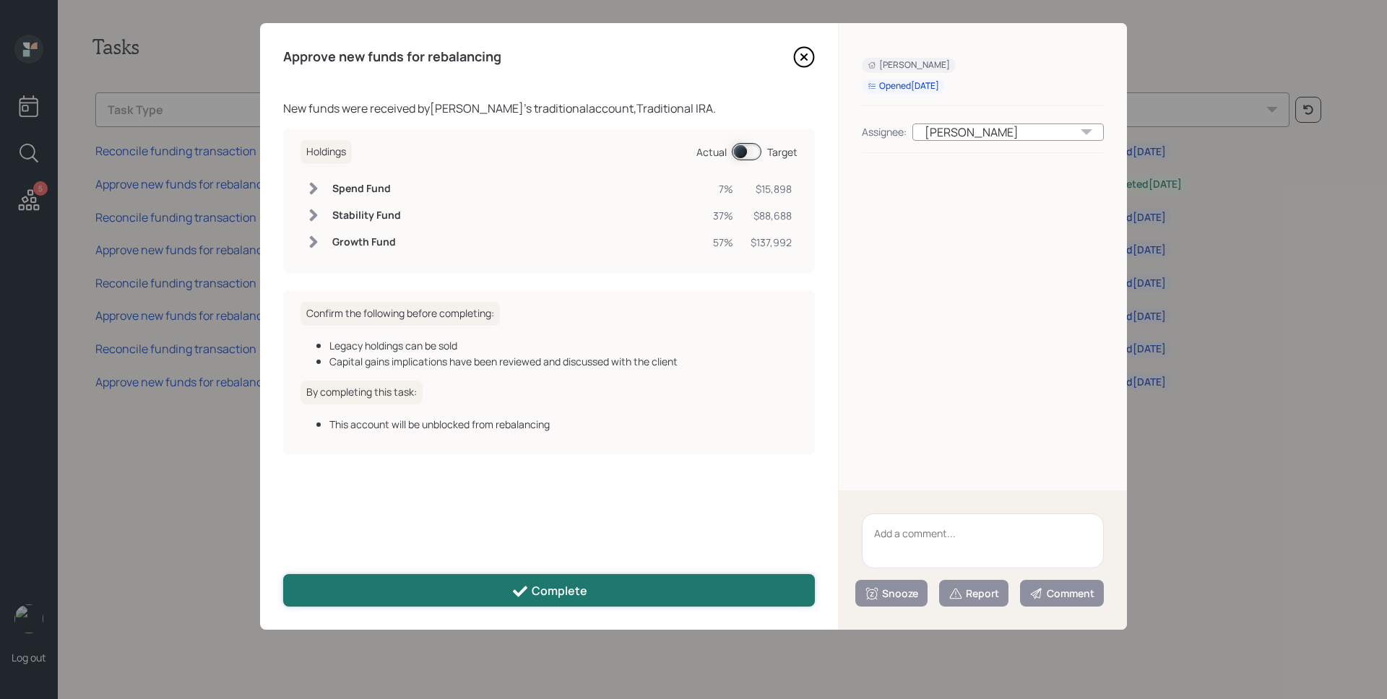
click at [545, 605] on button "Complete" at bounding box center [549, 590] width 532 height 33
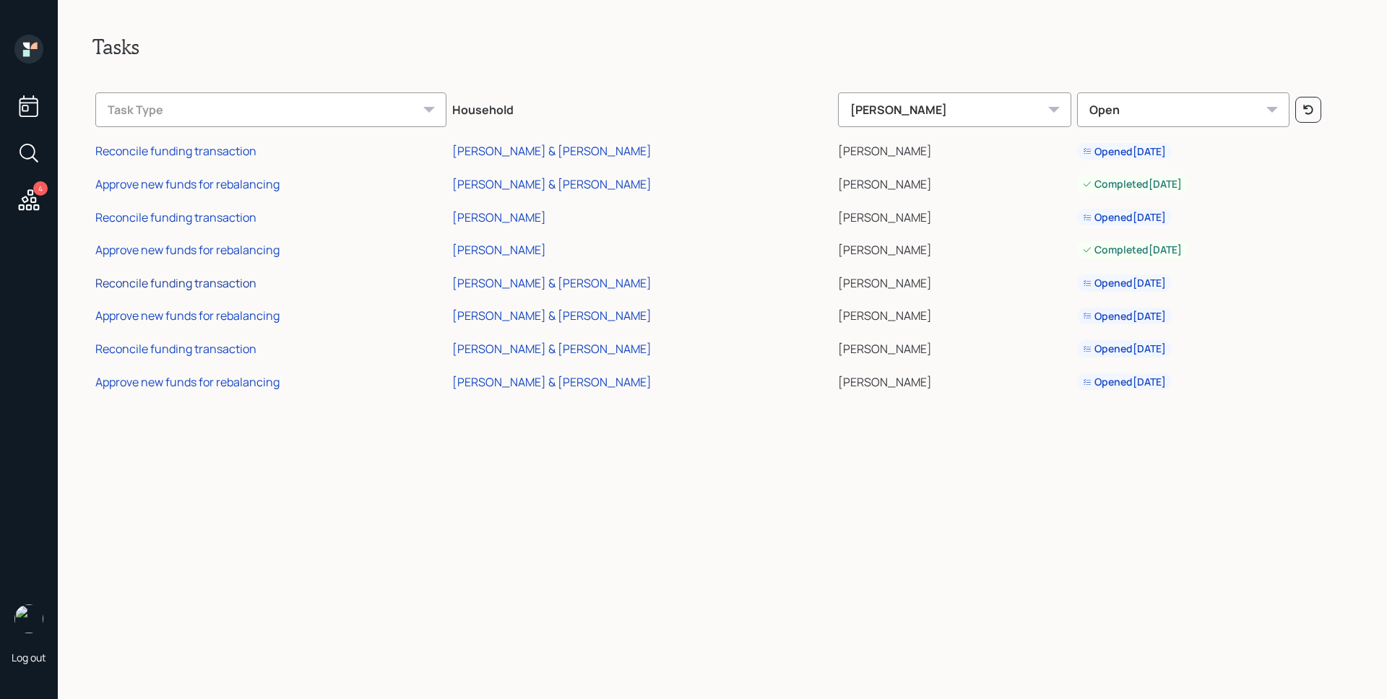
click at [225, 280] on div "Reconcile funding transaction" at bounding box center [175, 283] width 161 height 16
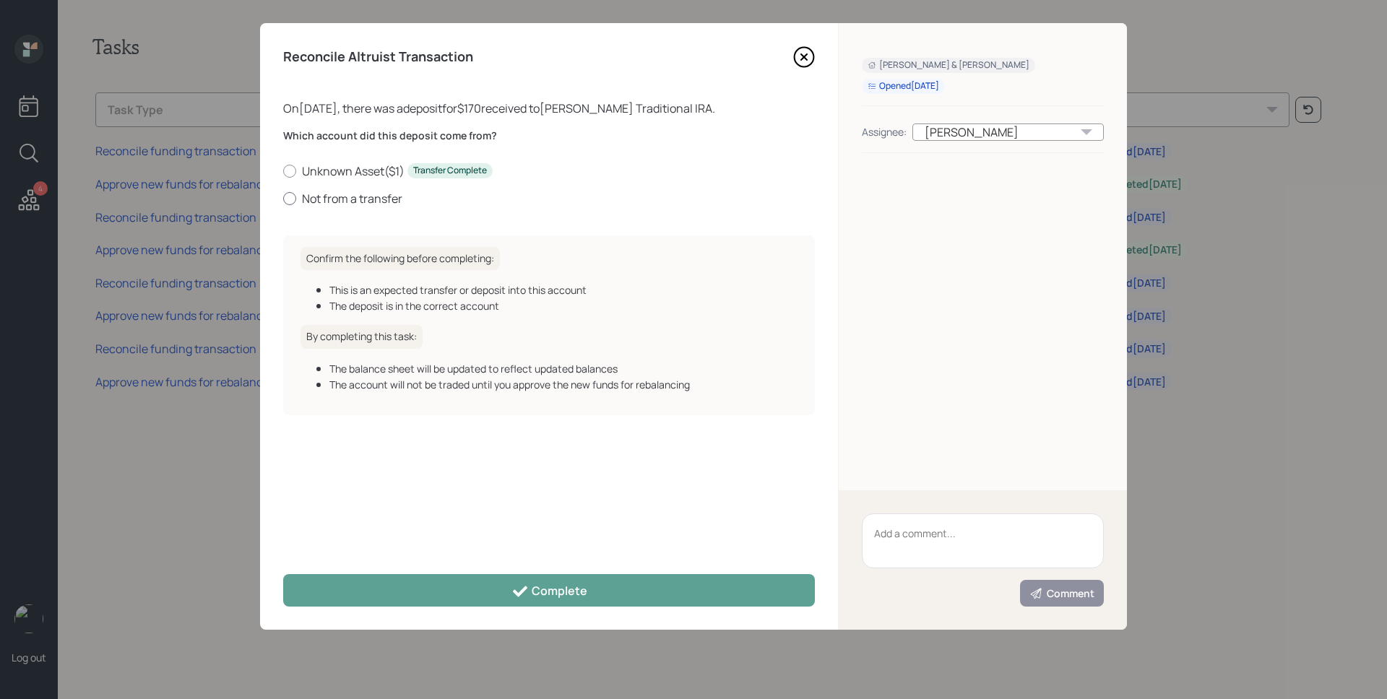
click at [363, 204] on label "Not from a transfer" at bounding box center [549, 199] width 532 height 16
click at [283, 199] on input "Not from a transfer" at bounding box center [282, 198] width 1 height 1
radio input "true"
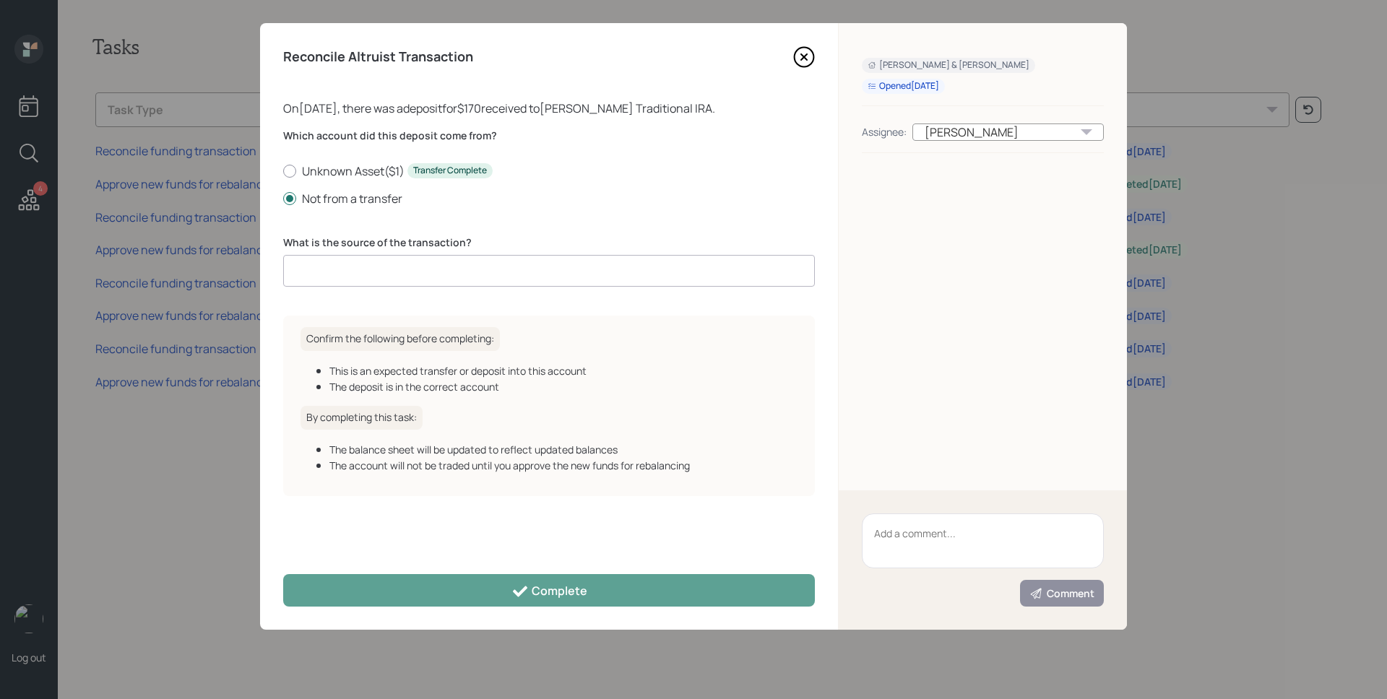
click at [374, 276] on input at bounding box center [549, 271] width 532 height 32
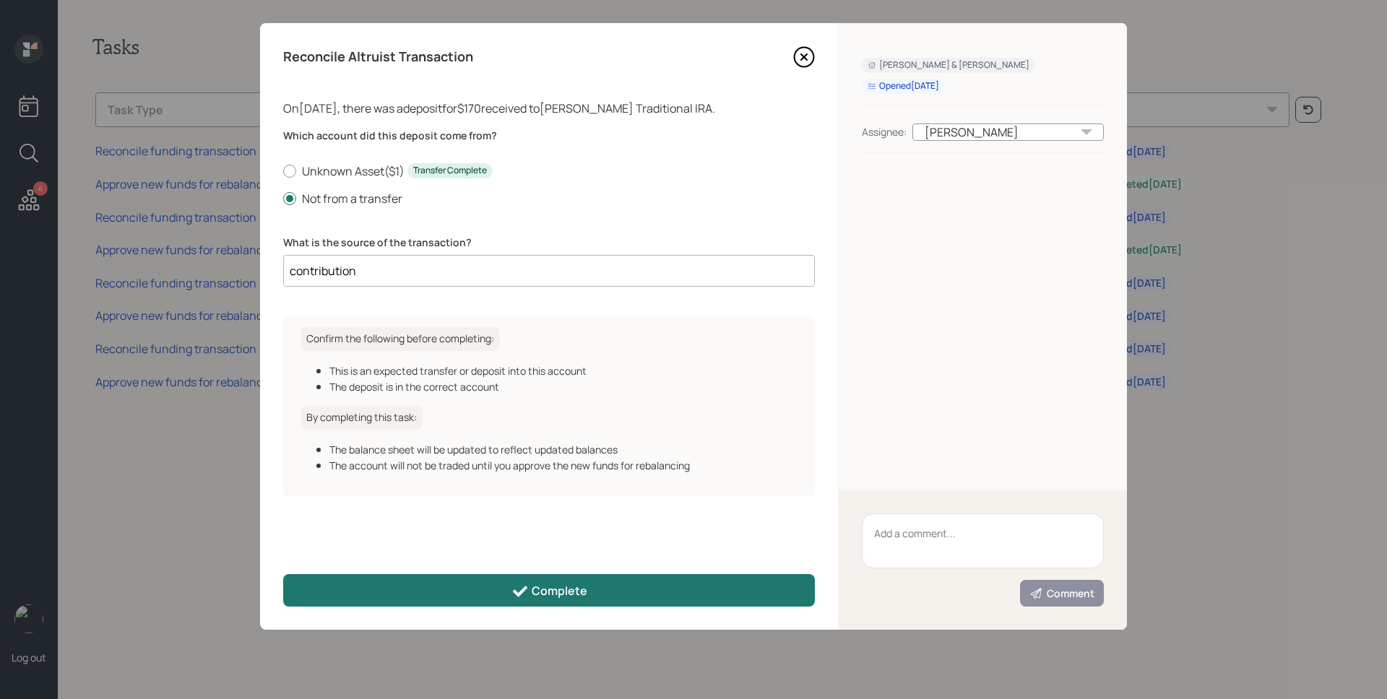
type input "contribution"
click at [522, 595] on icon at bounding box center [519, 591] width 17 height 17
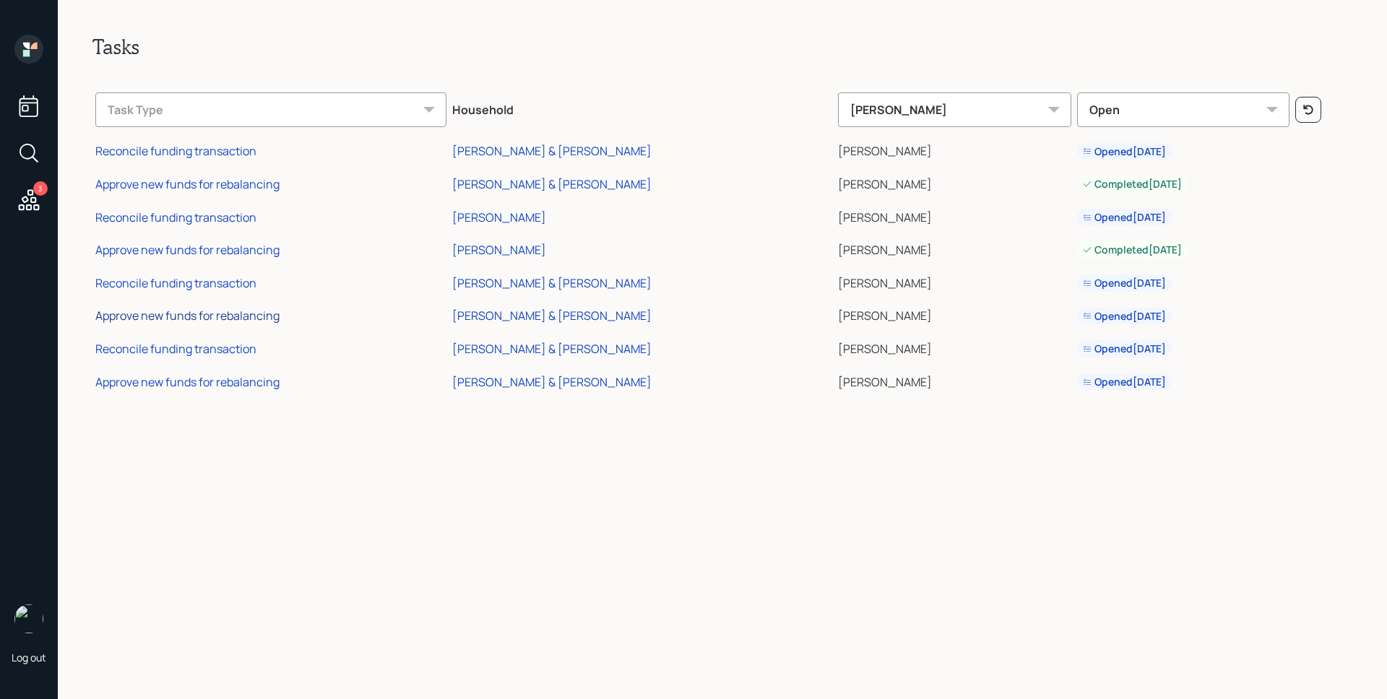
click at [220, 316] on div "Approve new funds for rebalancing" at bounding box center [187, 316] width 184 height 16
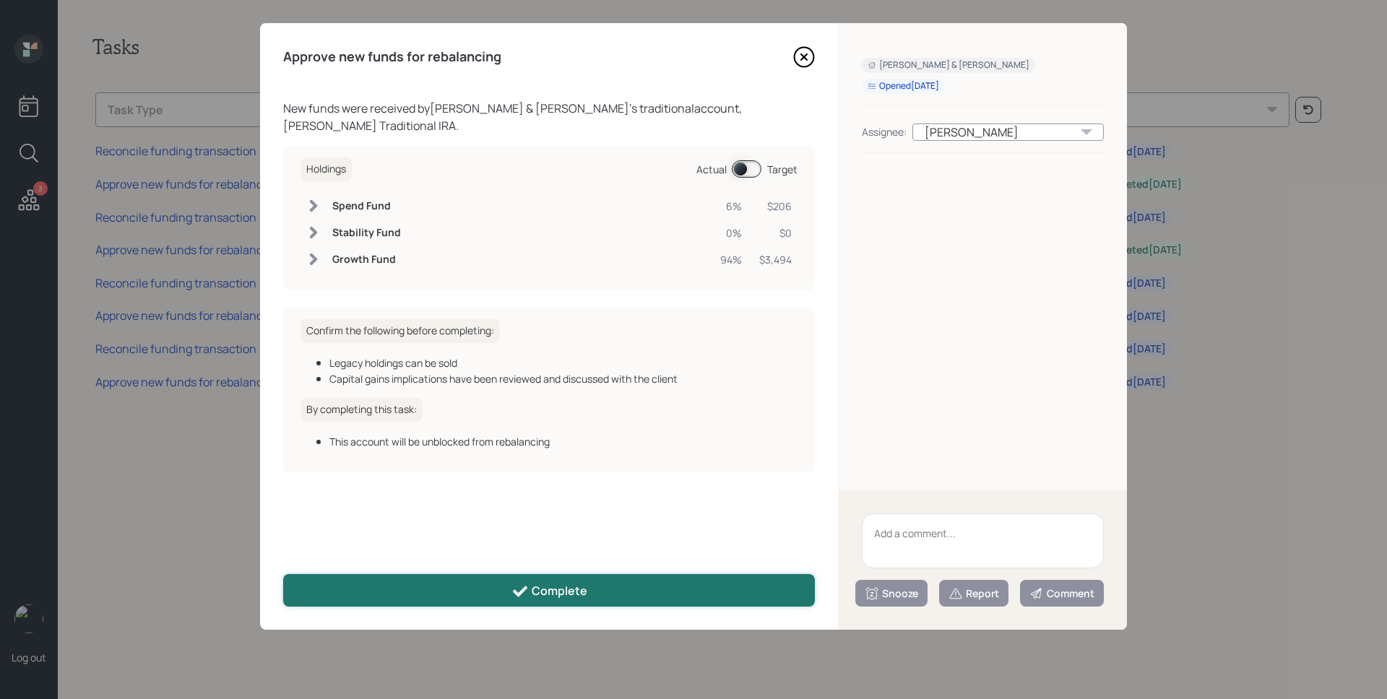
click at [504, 602] on button "Complete" at bounding box center [549, 590] width 532 height 33
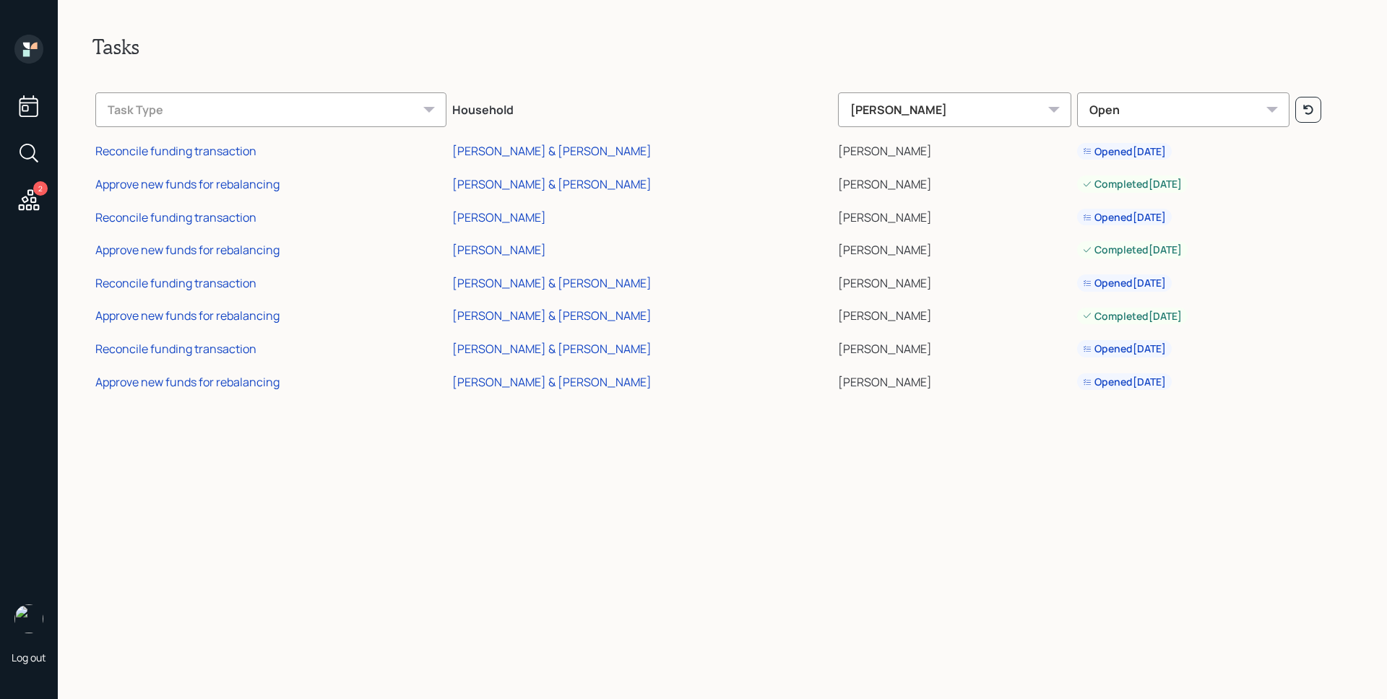
click at [182, 340] on td "Reconcile funding transaction" at bounding box center [270, 346] width 357 height 33
click at [184, 342] on div "Reconcile funding transaction" at bounding box center [175, 349] width 161 height 16
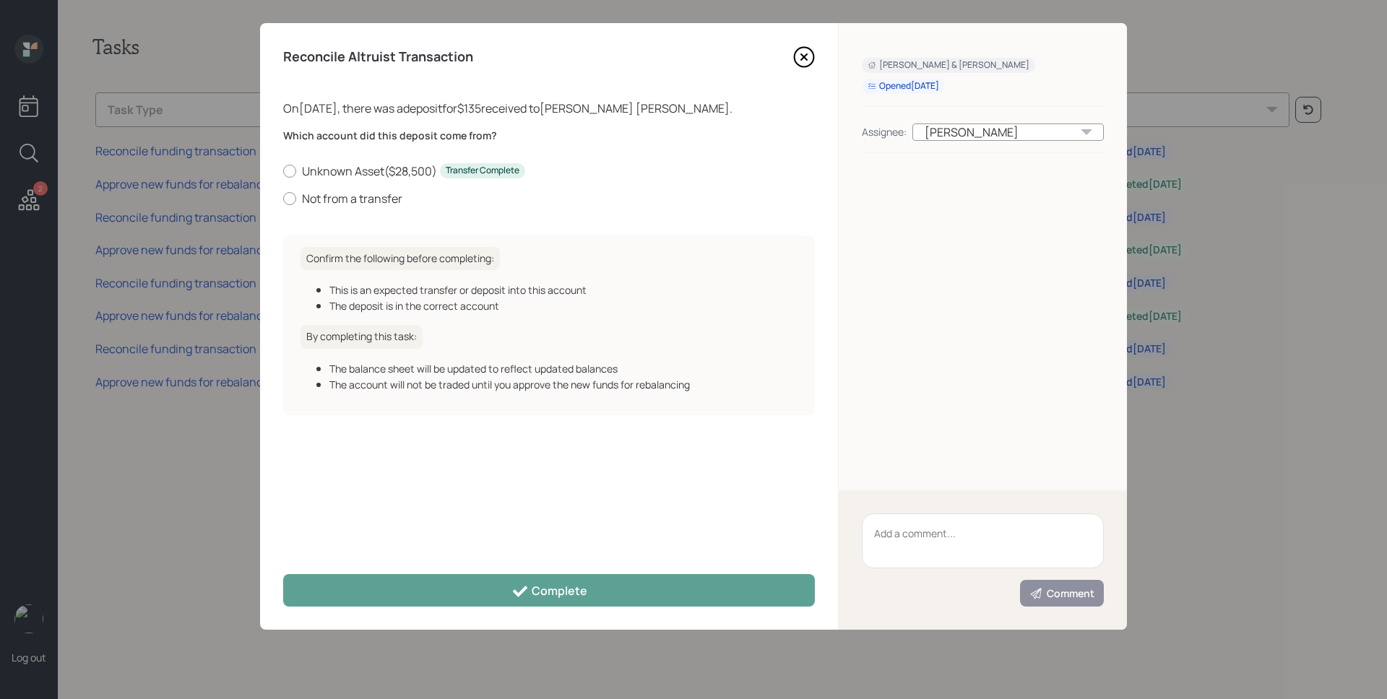
click at [328, 208] on div "Which account did this deposit come from? Unknown Asset ( $28,500 ) Transfer Co…" at bounding box center [549, 176] width 532 height 95
click at [331, 200] on label "Not from a transfer" at bounding box center [549, 199] width 532 height 16
click at [283, 199] on input "Not from a transfer" at bounding box center [282, 198] width 1 height 1
radio input "true"
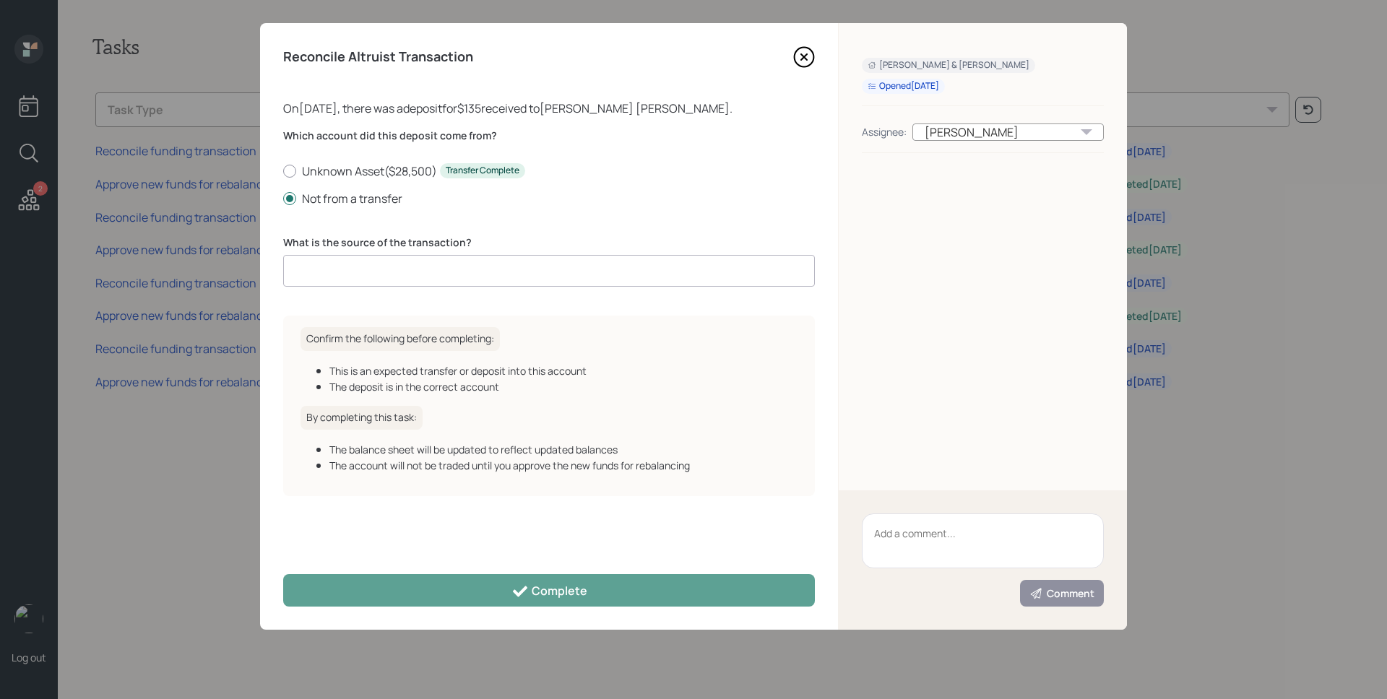
click at [361, 275] on input at bounding box center [549, 271] width 532 height 32
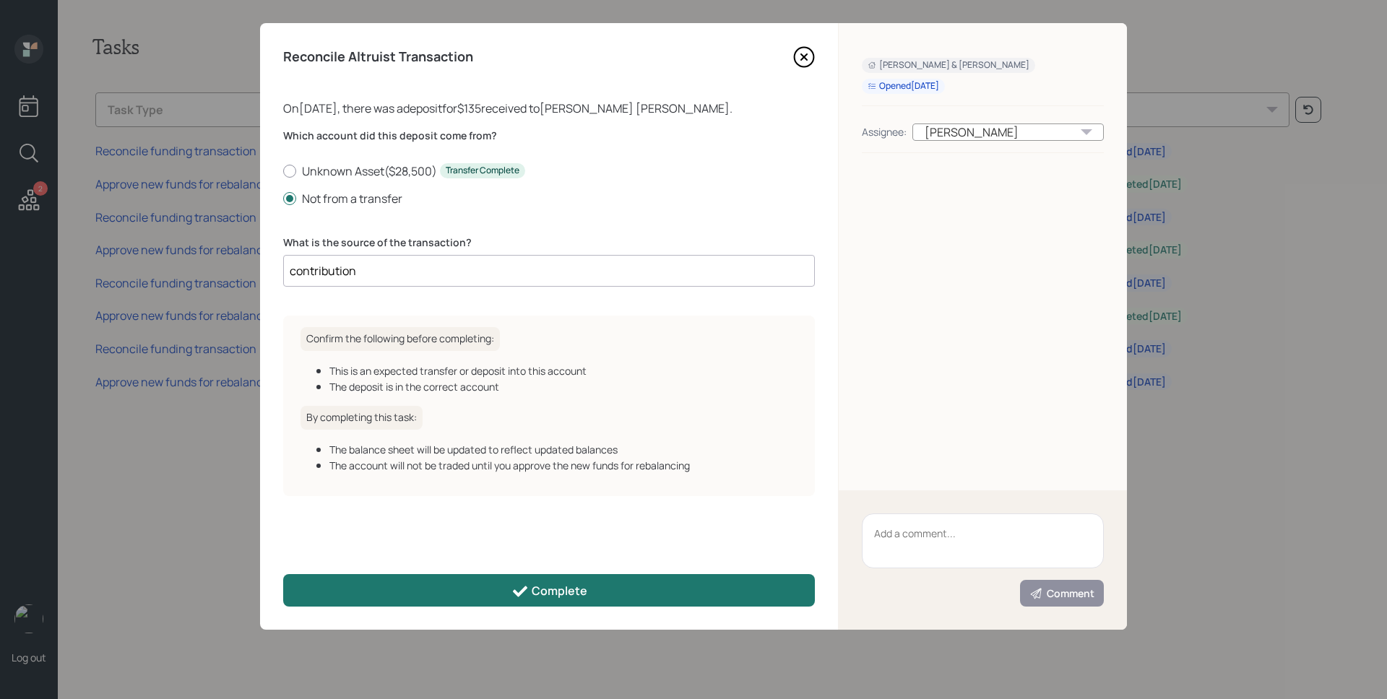
type input "contribution"
click at [492, 595] on button "Complete" at bounding box center [549, 590] width 532 height 33
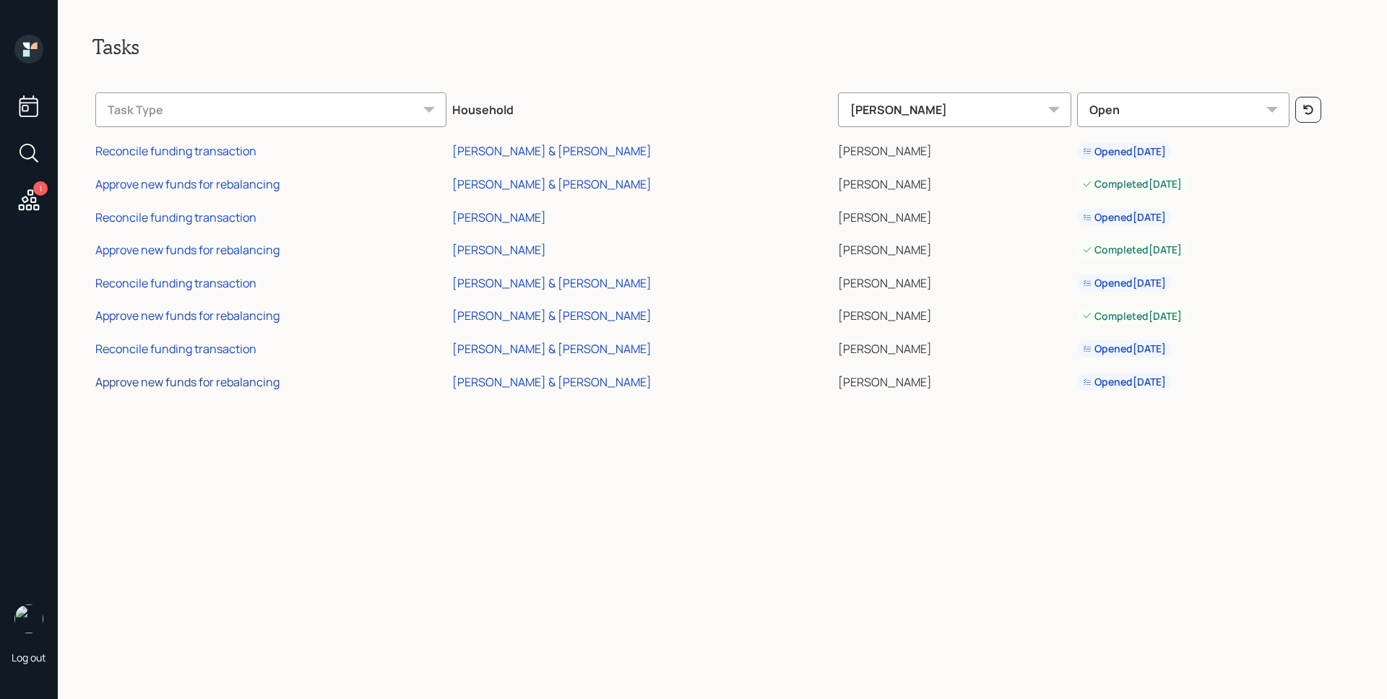
click at [218, 389] on div "Approve new funds for rebalancing" at bounding box center [187, 382] width 184 height 16
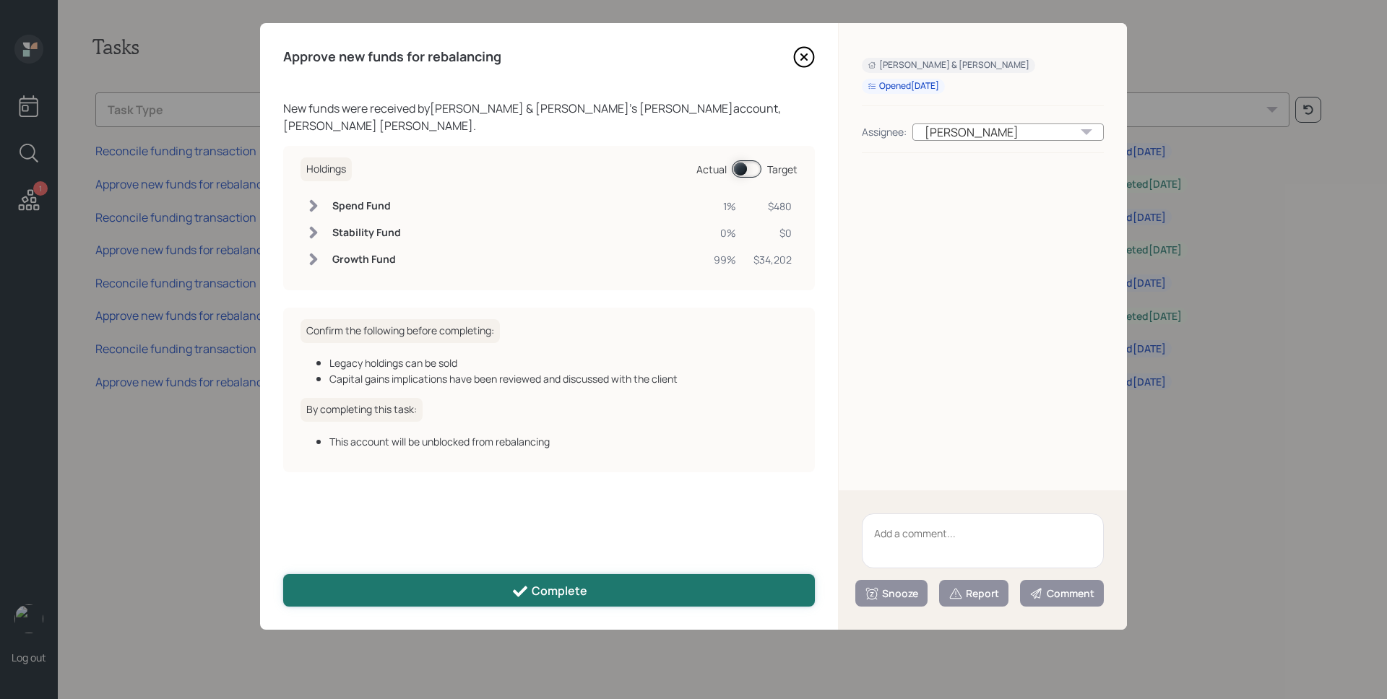
click at [533, 588] on div "Complete" at bounding box center [549, 591] width 76 height 17
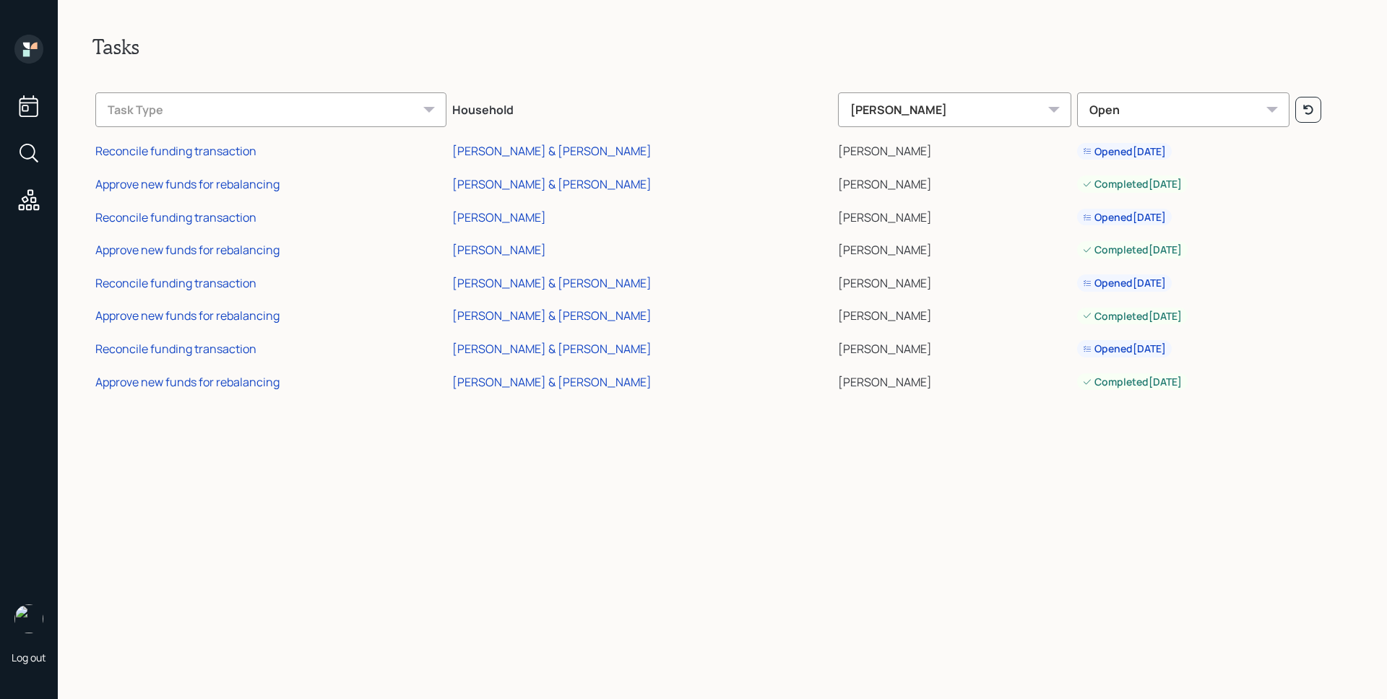
click at [31, 41] on icon at bounding box center [28, 49] width 29 height 29
